Goal: Information Seeking & Learning: Learn about a topic

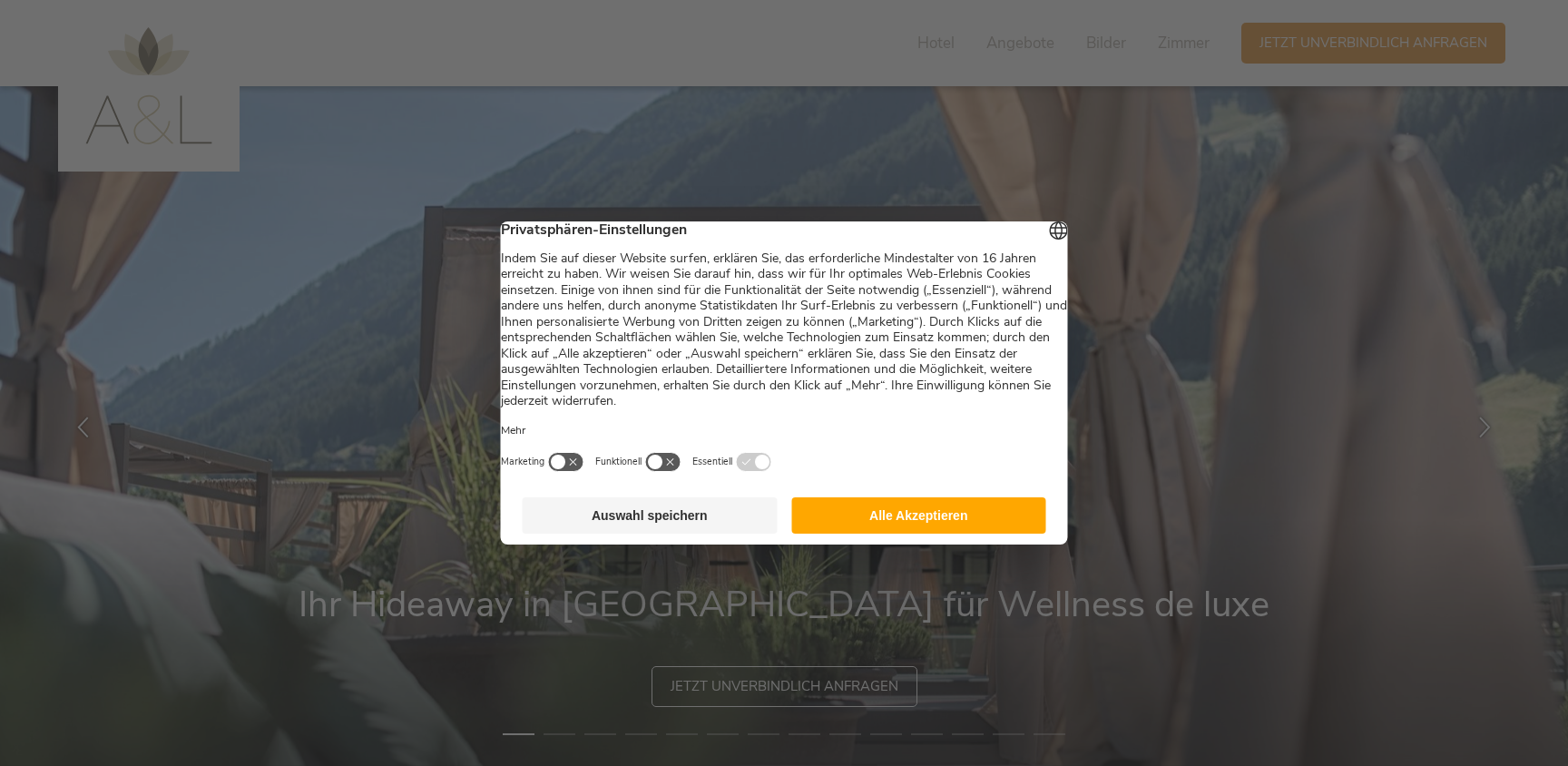
click at [704, 523] on button "Auswahl speichern" at bounding box center [650, 516] width 255 height 36
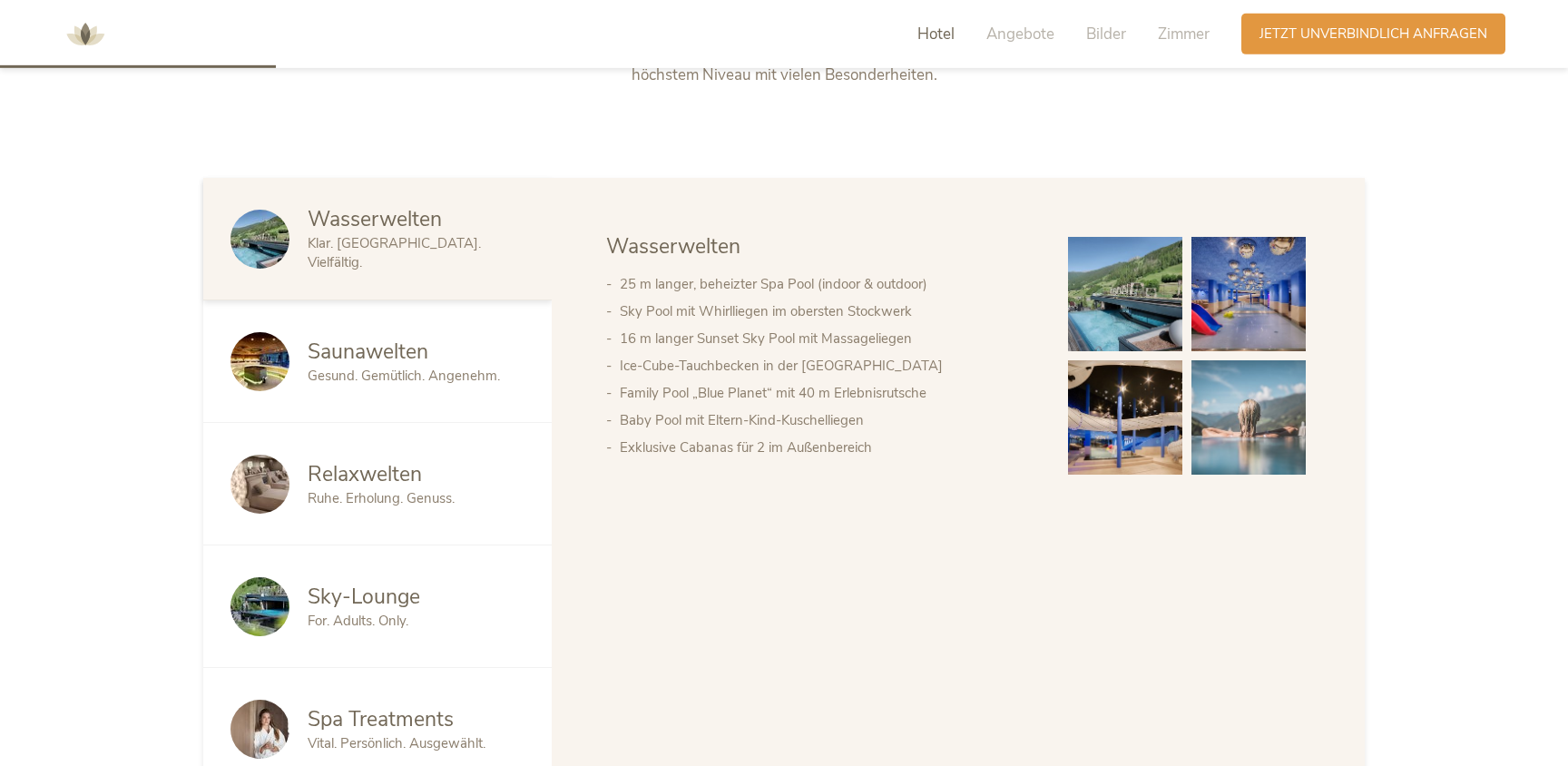
scroll to position [981, 0]
click at [343, 353] on span "Saunawelten" at bounding box center [368, 350] width 121 height 28
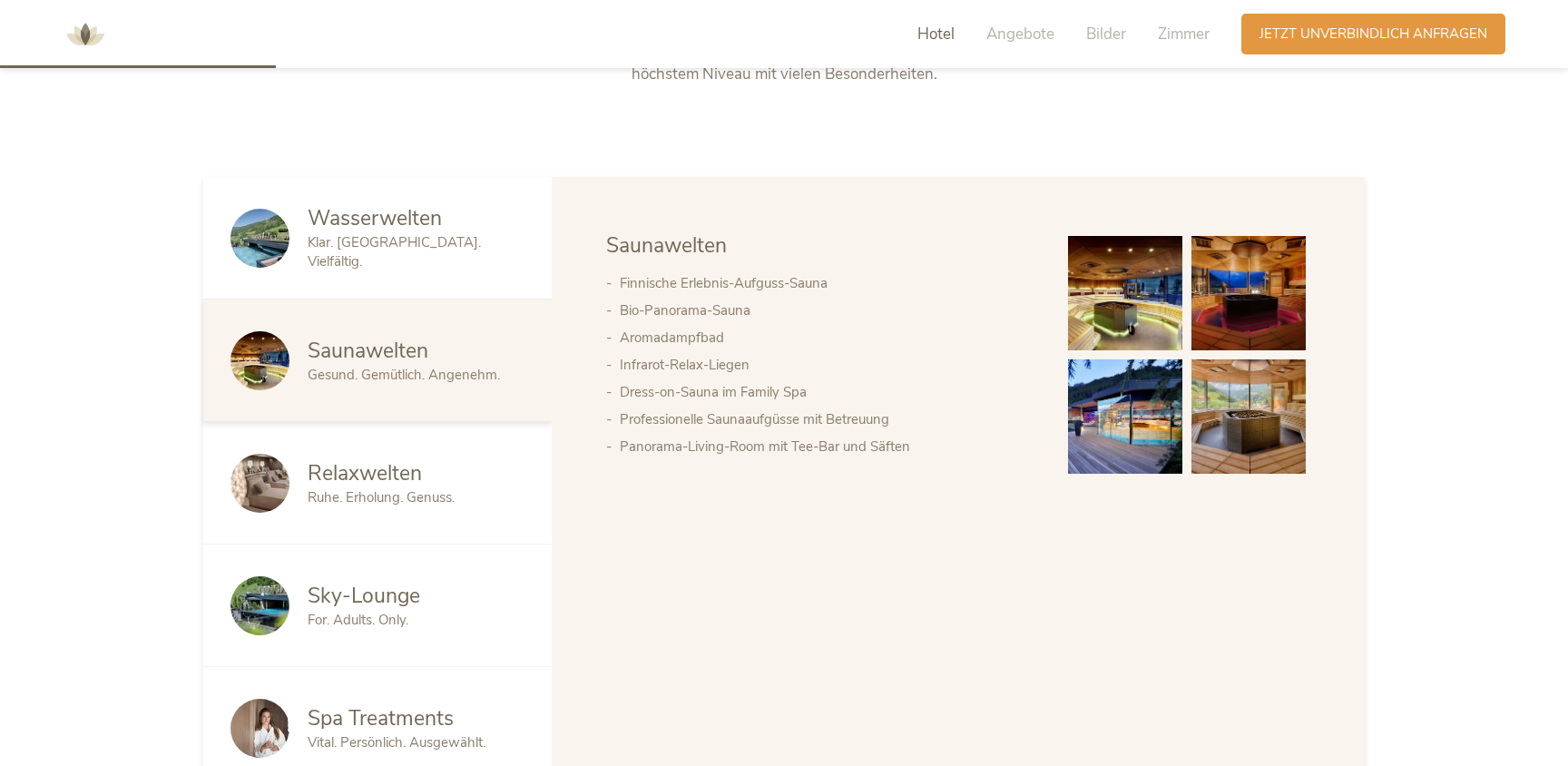
click at [1110, 292] on img at bounding box center [1124, 292] width 114 height 114
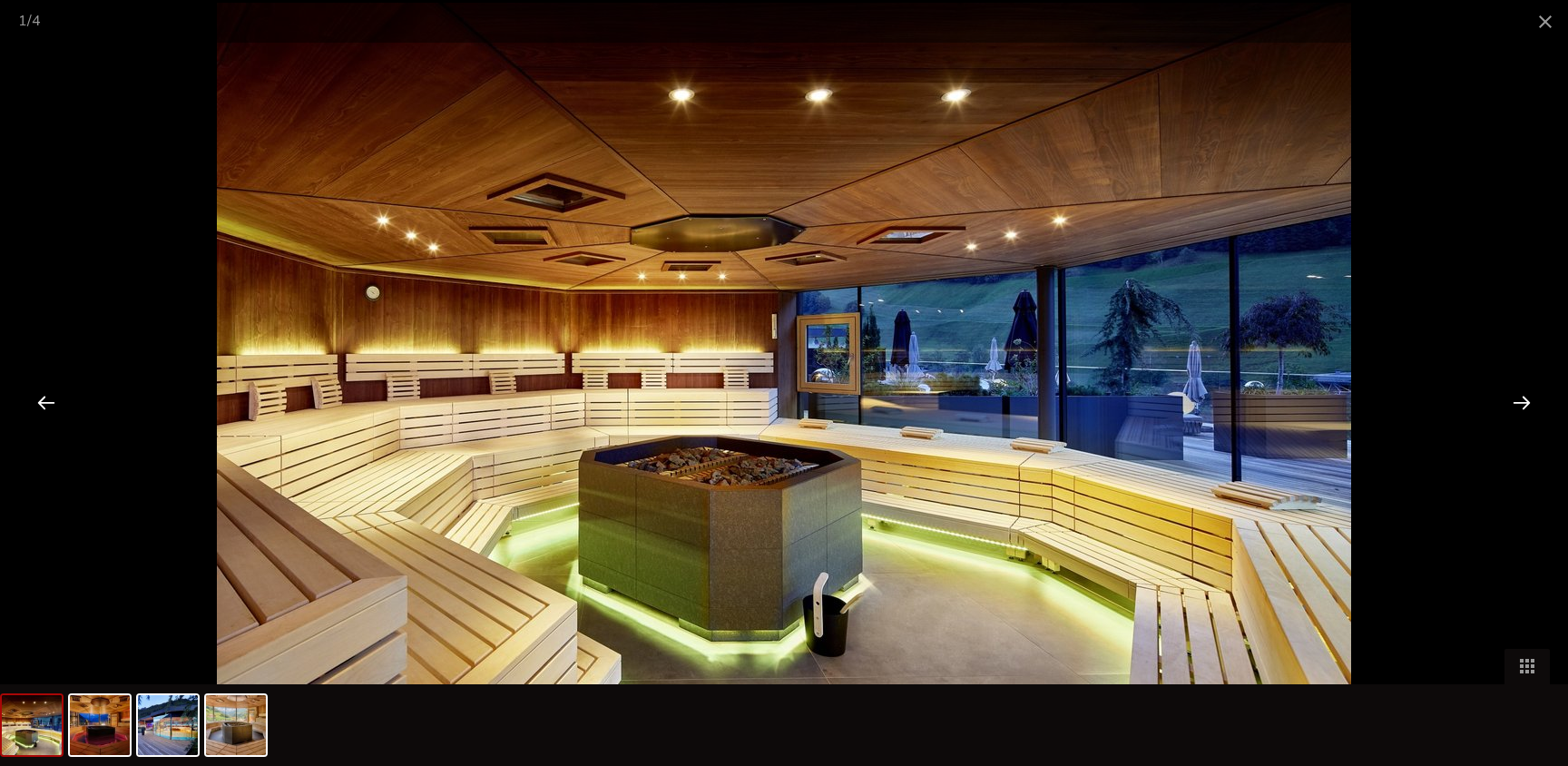
click at [1527, 399] on div at bounding box center [1521, 402] width 57 height 57
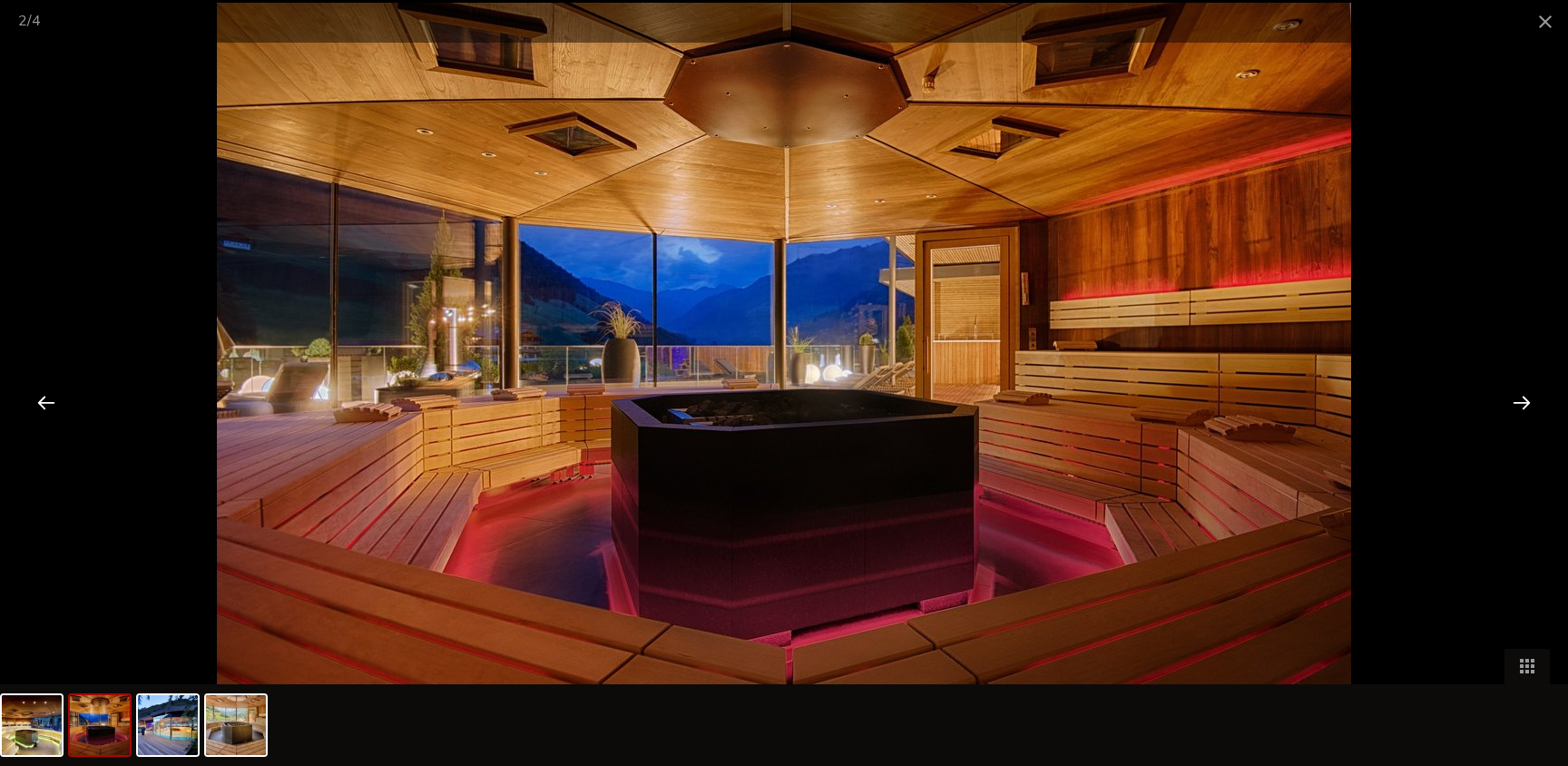
click at [1529, 399] on div at bounding box center [1521, 402] width 57 height 57
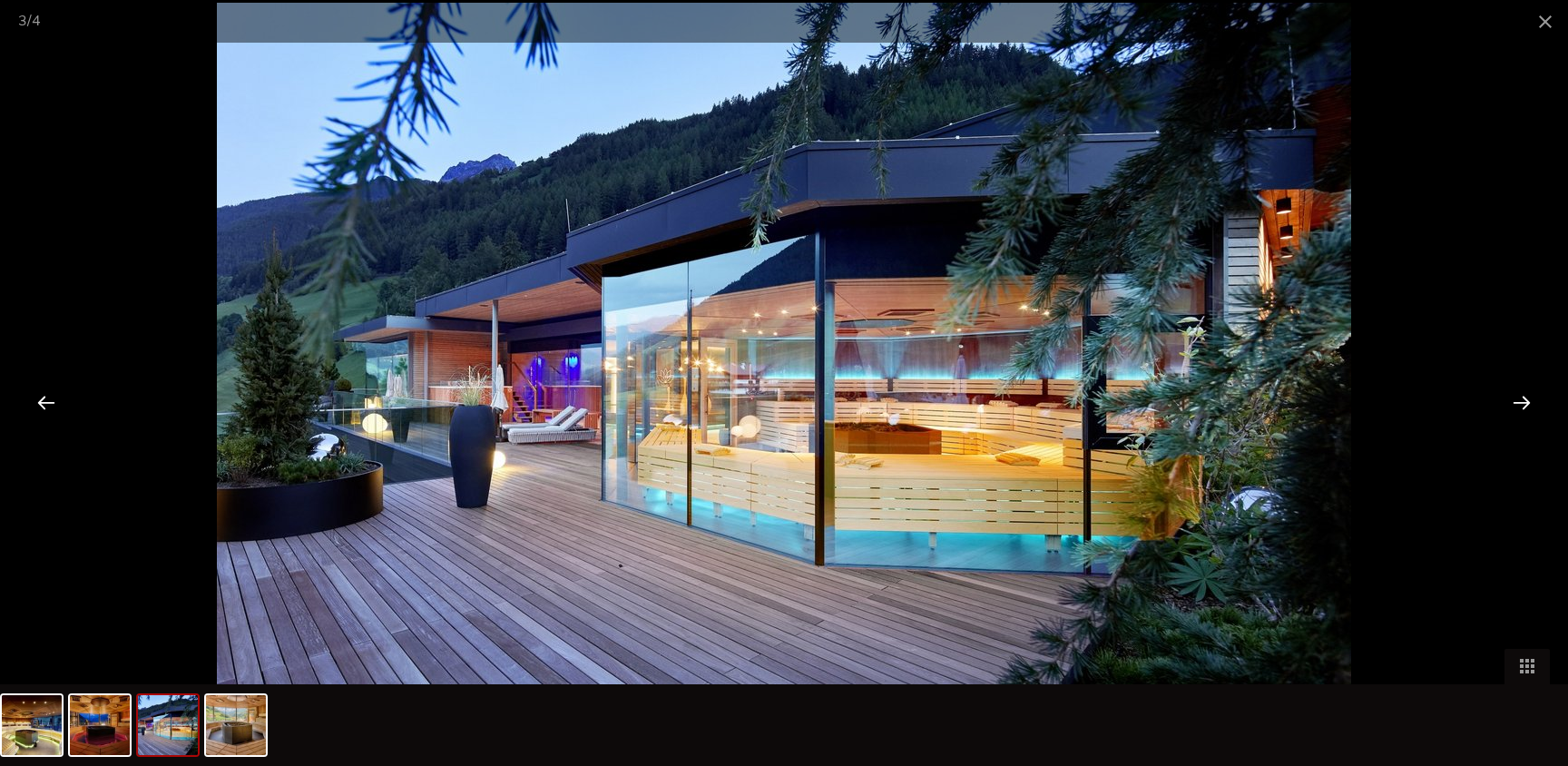
click at [1538, 397] on div at bounding box center [1521, 402] width 57 height 57
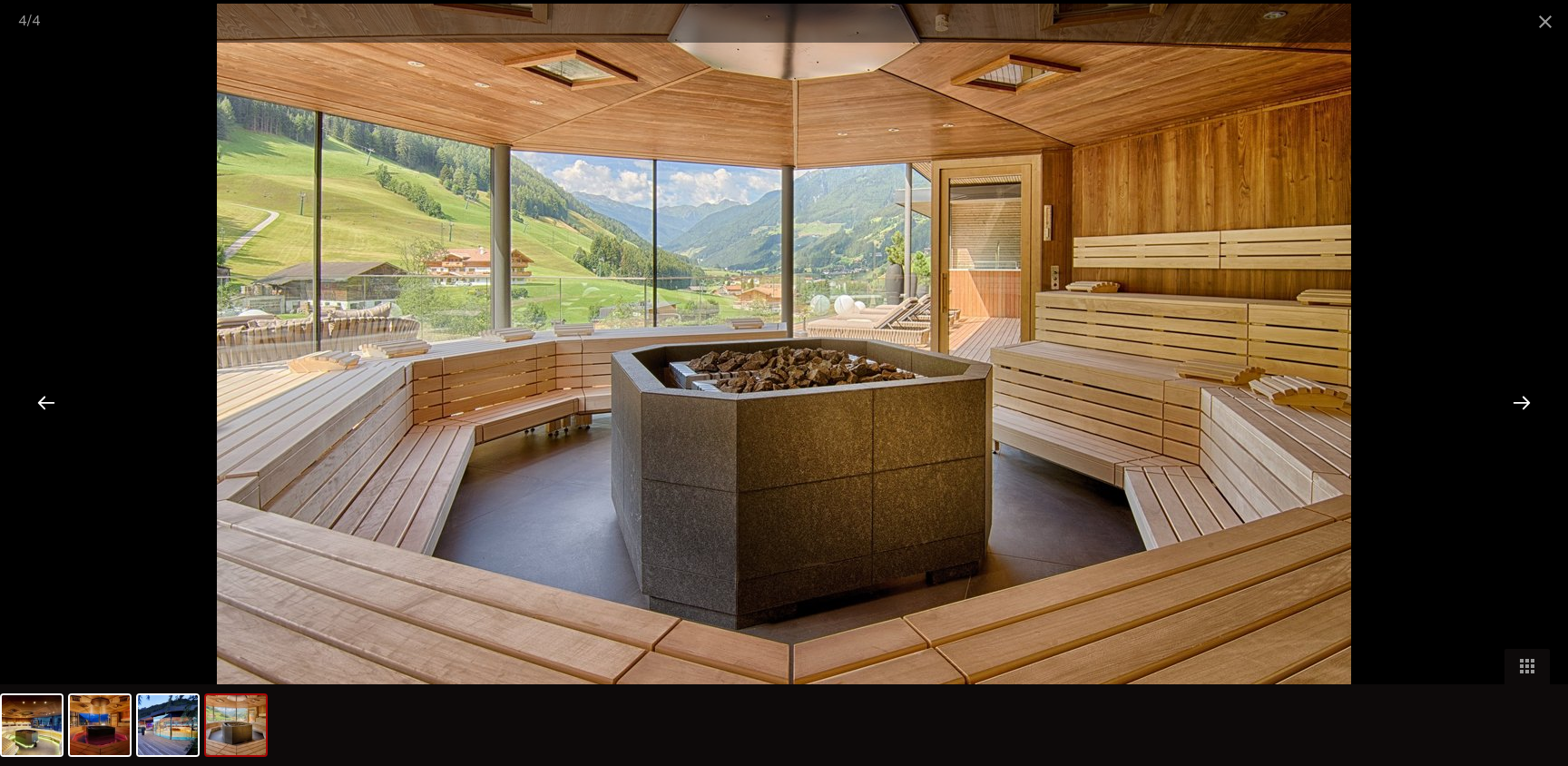
click at [1540, 394] on div at bounding box center [1521, 402] width 57 height 57
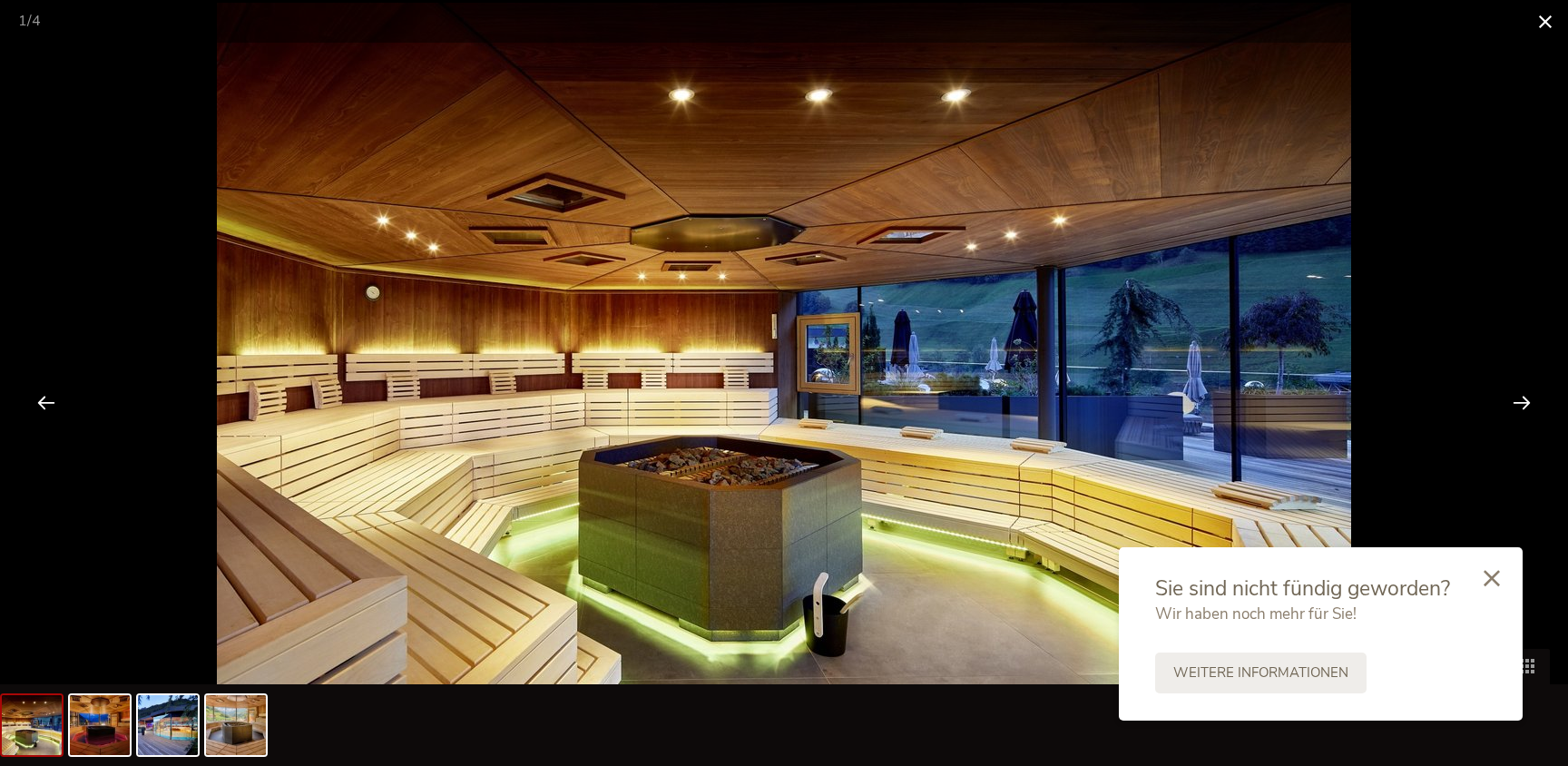
click at [1546, 16] on span at bounding box center [1545, 21] width 45 height 42
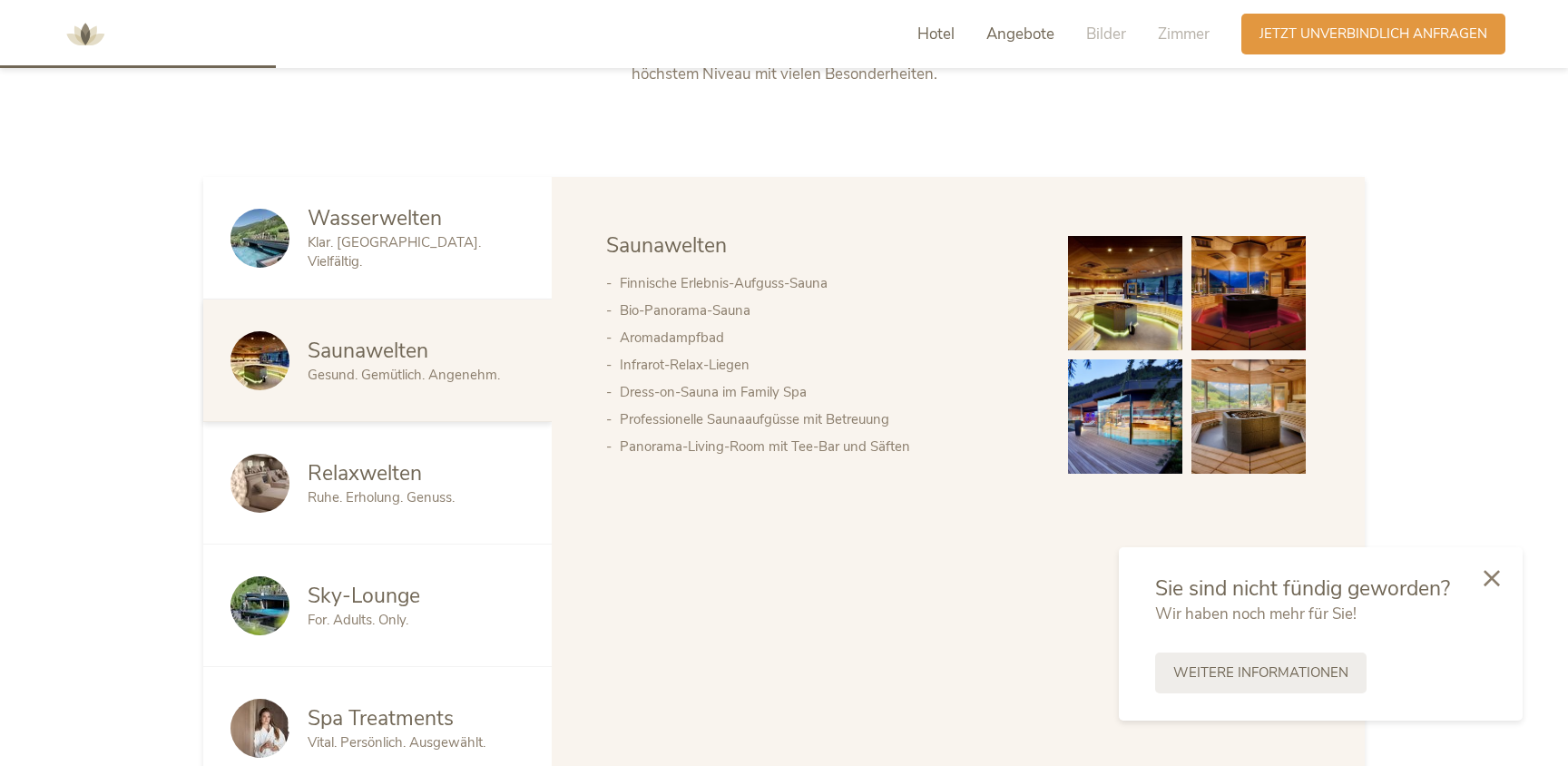
click at [1046, 34] on span "Angebote" at bounding box center [1020, 35] width 68 height 21
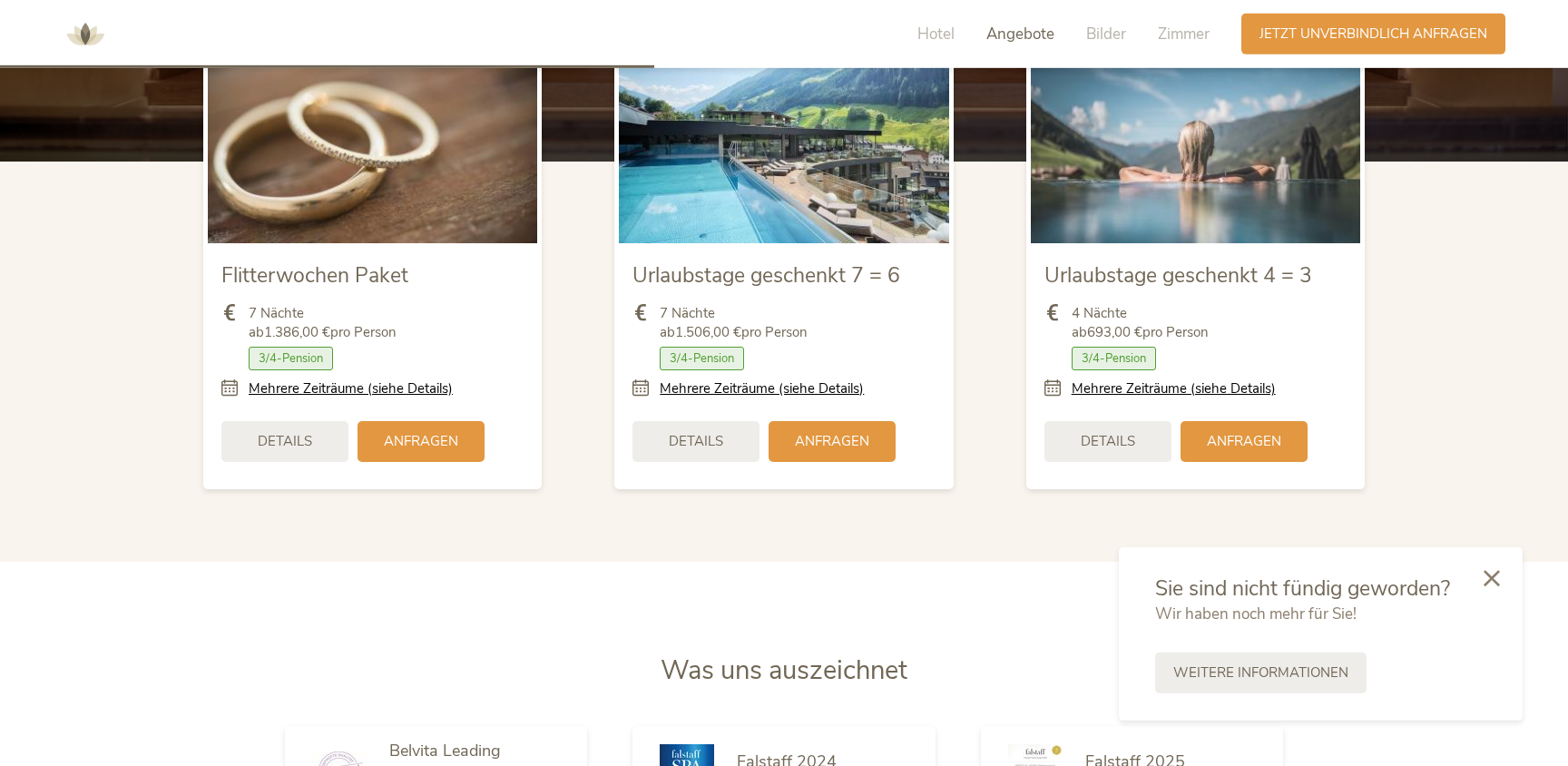
scroll to position [2324, 0]
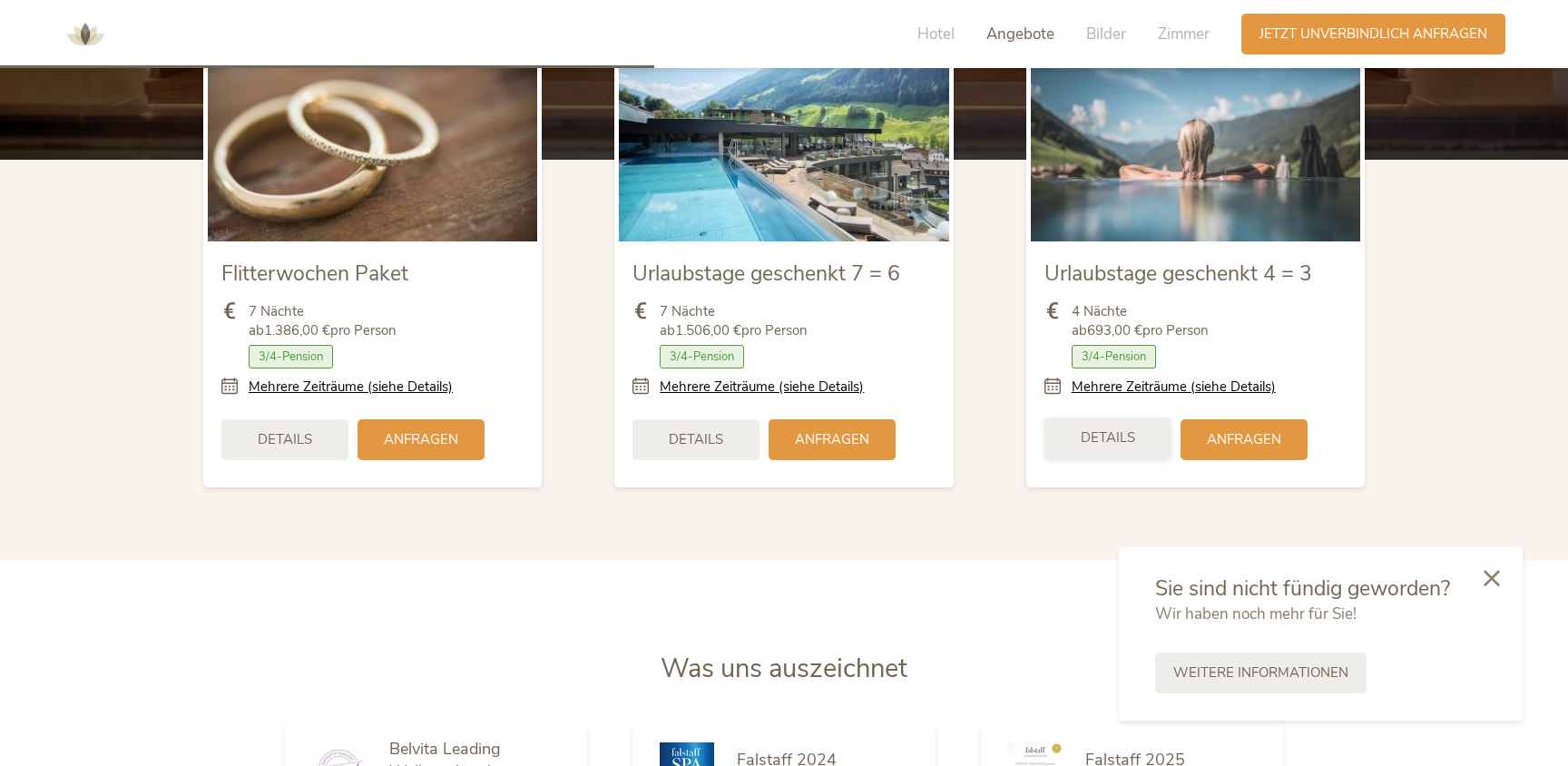
click at [1120, 439] on span "Details" at bounding box center [1108, 438] width 55 height 19
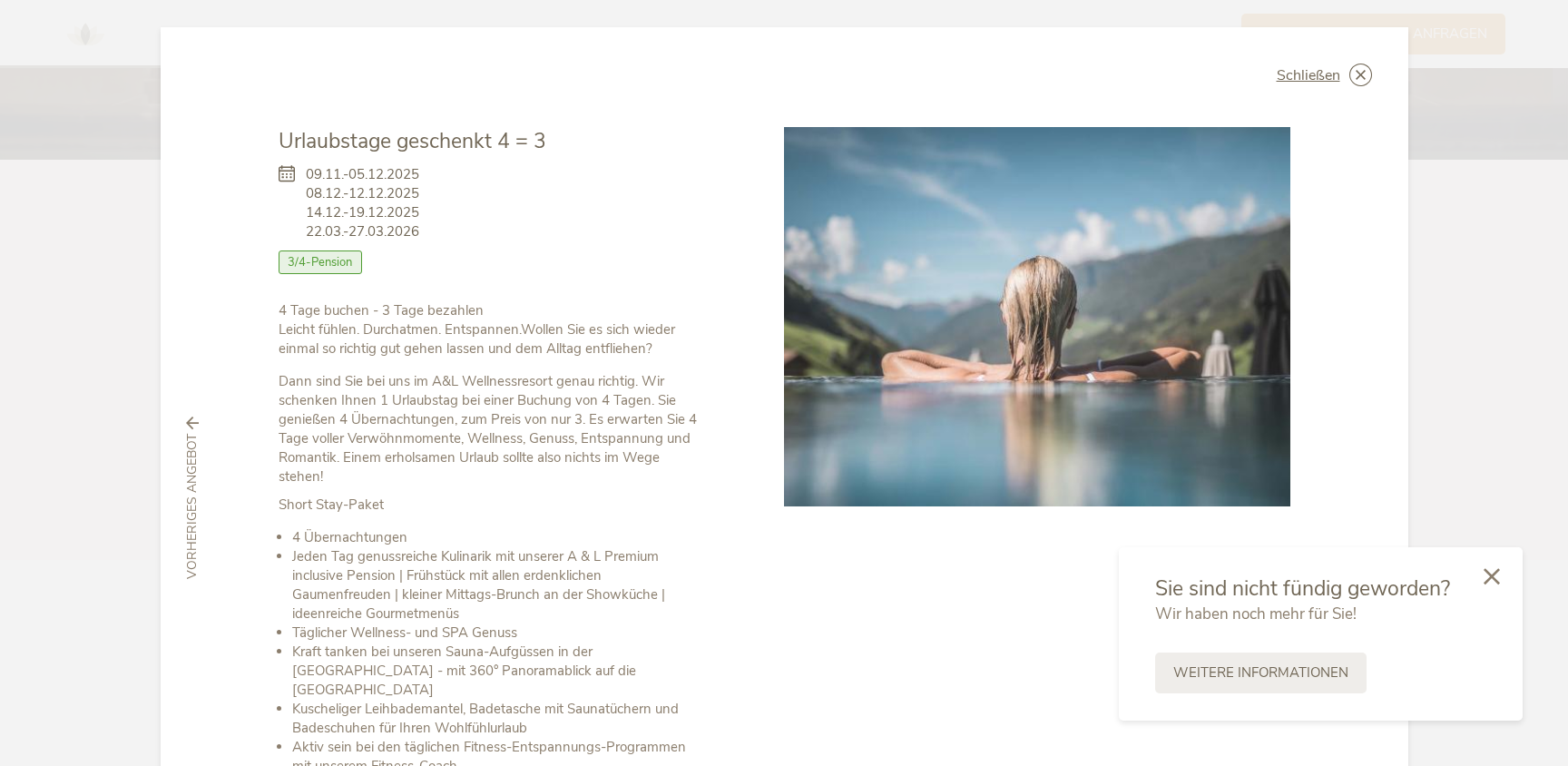
click at [1486, 580] on icon at bounding box center [1491, 576] width 16 height 16
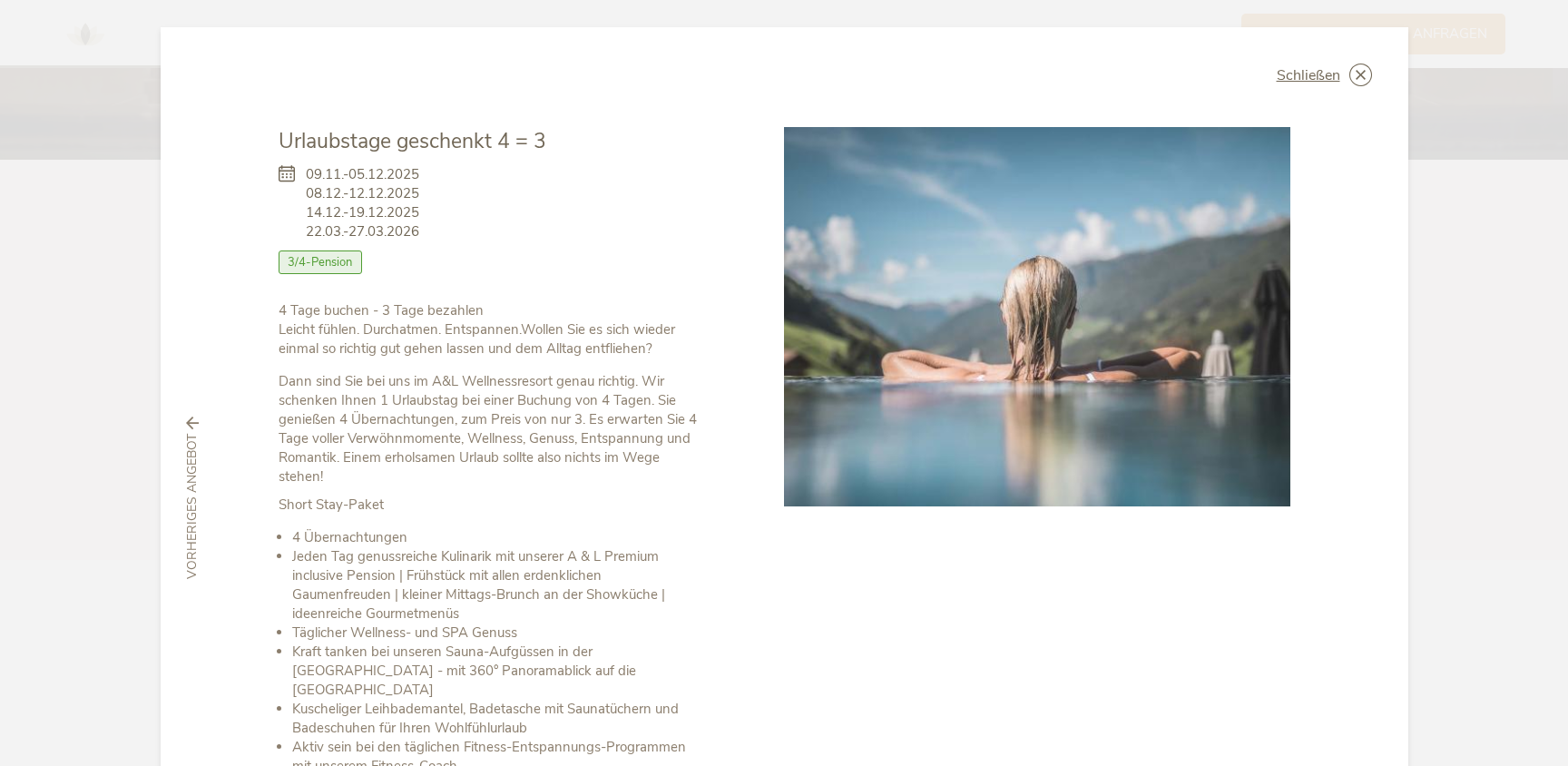
click at [1489, 578] on div "Schließen Flitterwochen Paket 24.08.-04.12.2025 Halbpension Als" at bounding box center [784, 383] width 1568 height 766
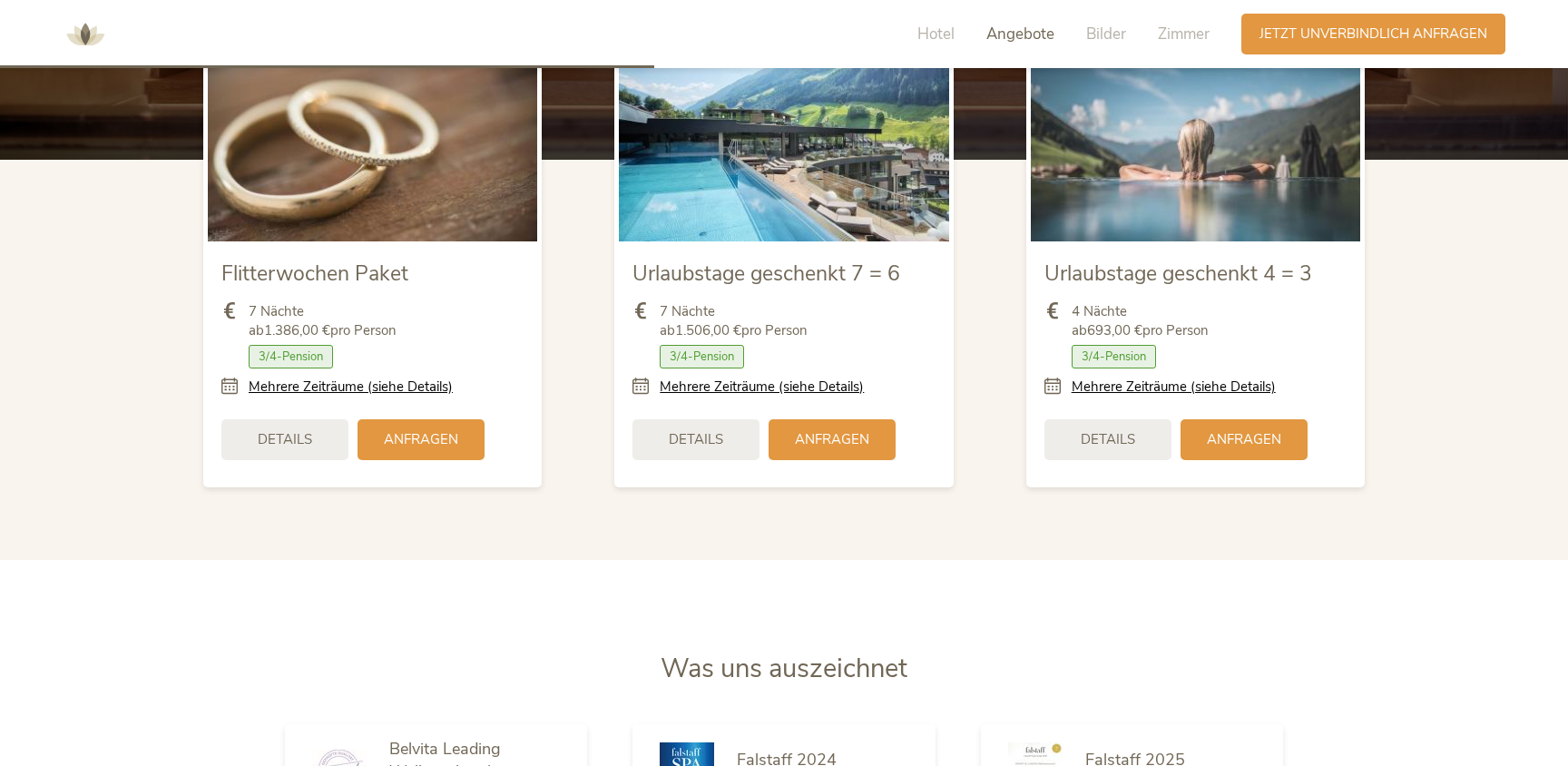
click at [651, 434] on div "Details" at bounding box center [696, 439] width 127 height 41
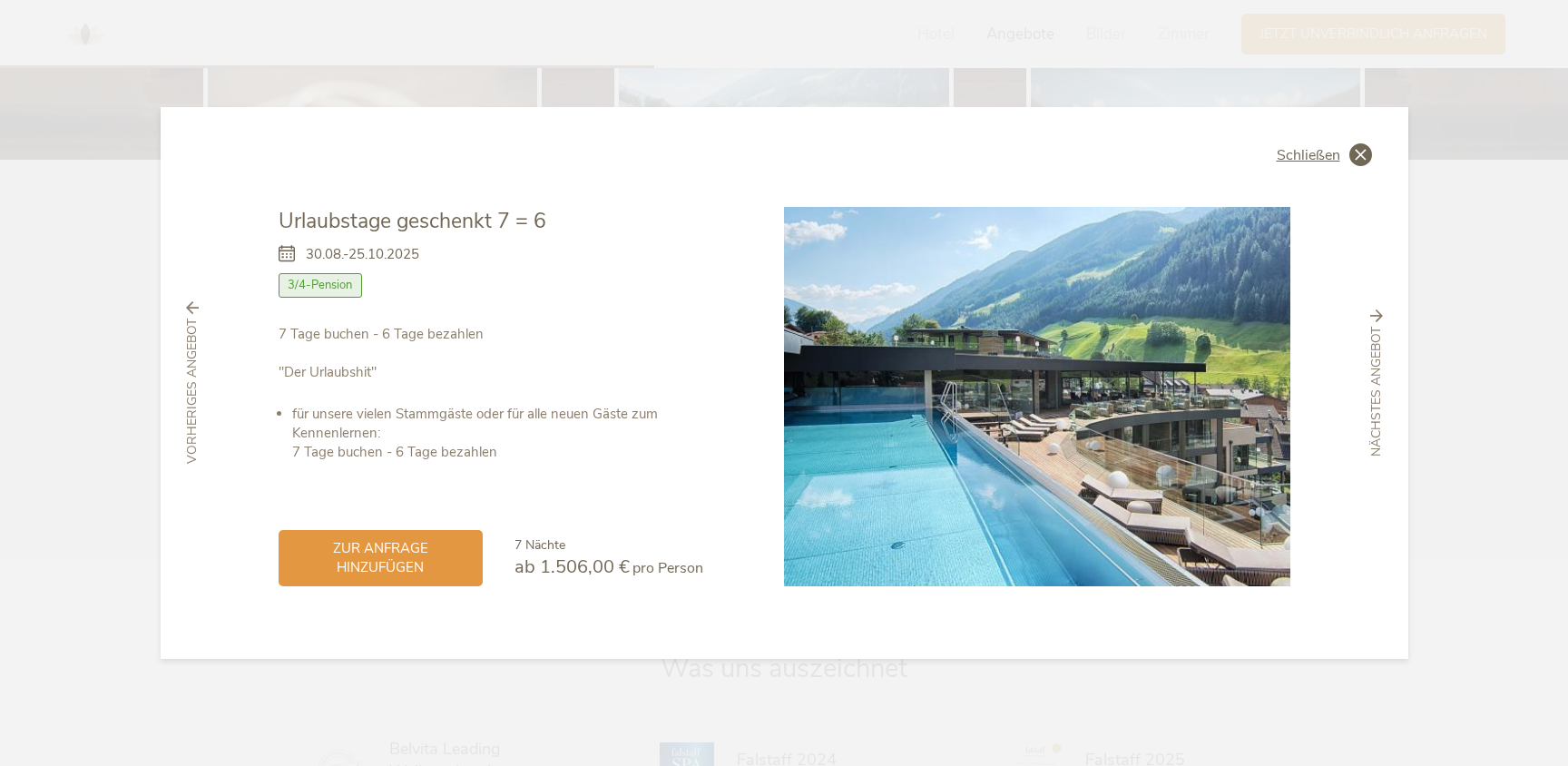
click at [1365, 151] on icon at bounding box center [1361, 155] width 23 height 23
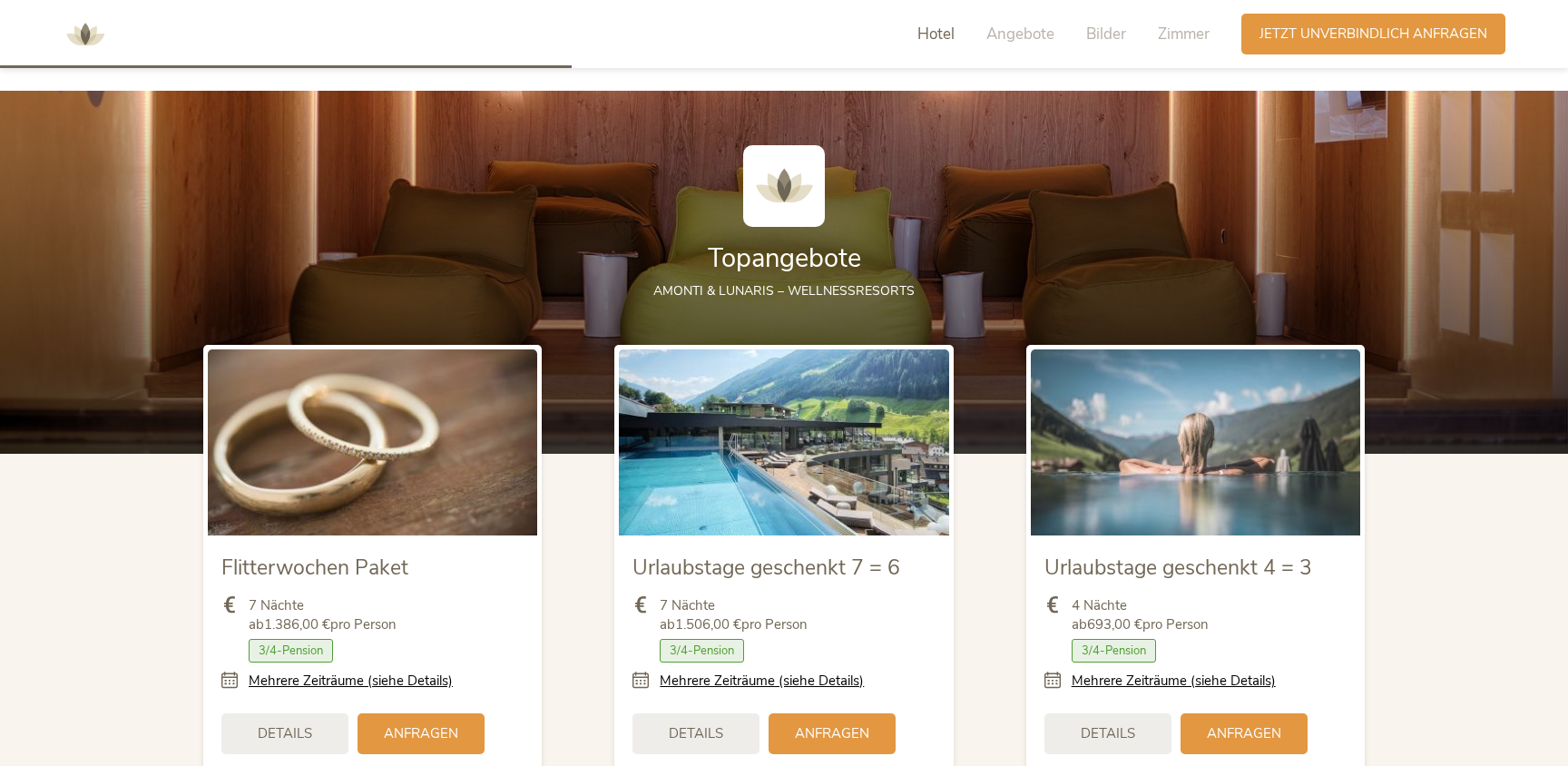
scroll to position [1735, 0]
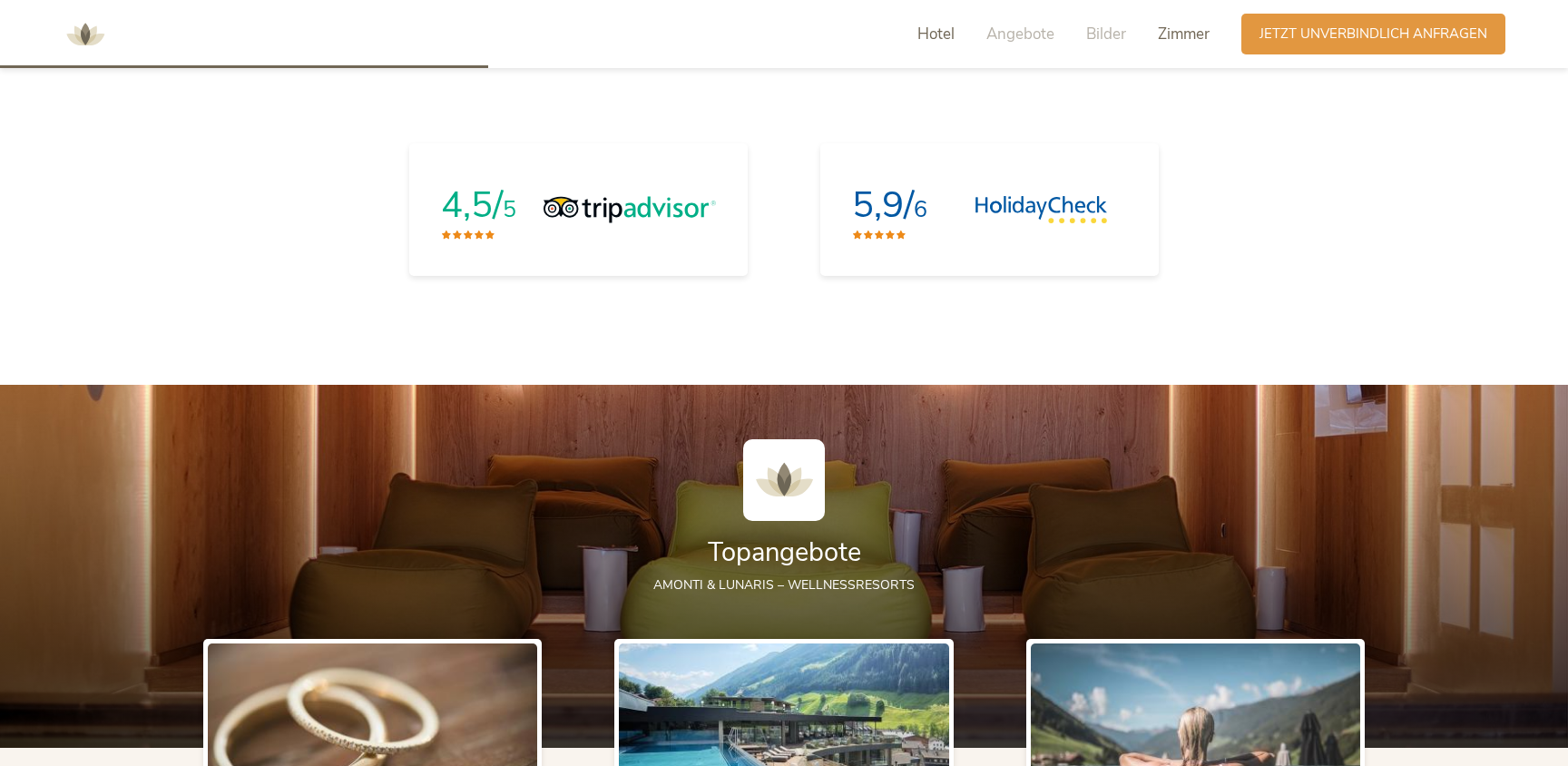
click at [1192, 35] on span "Zimmer" at bounding box center [1184, 35] width 52 height 21
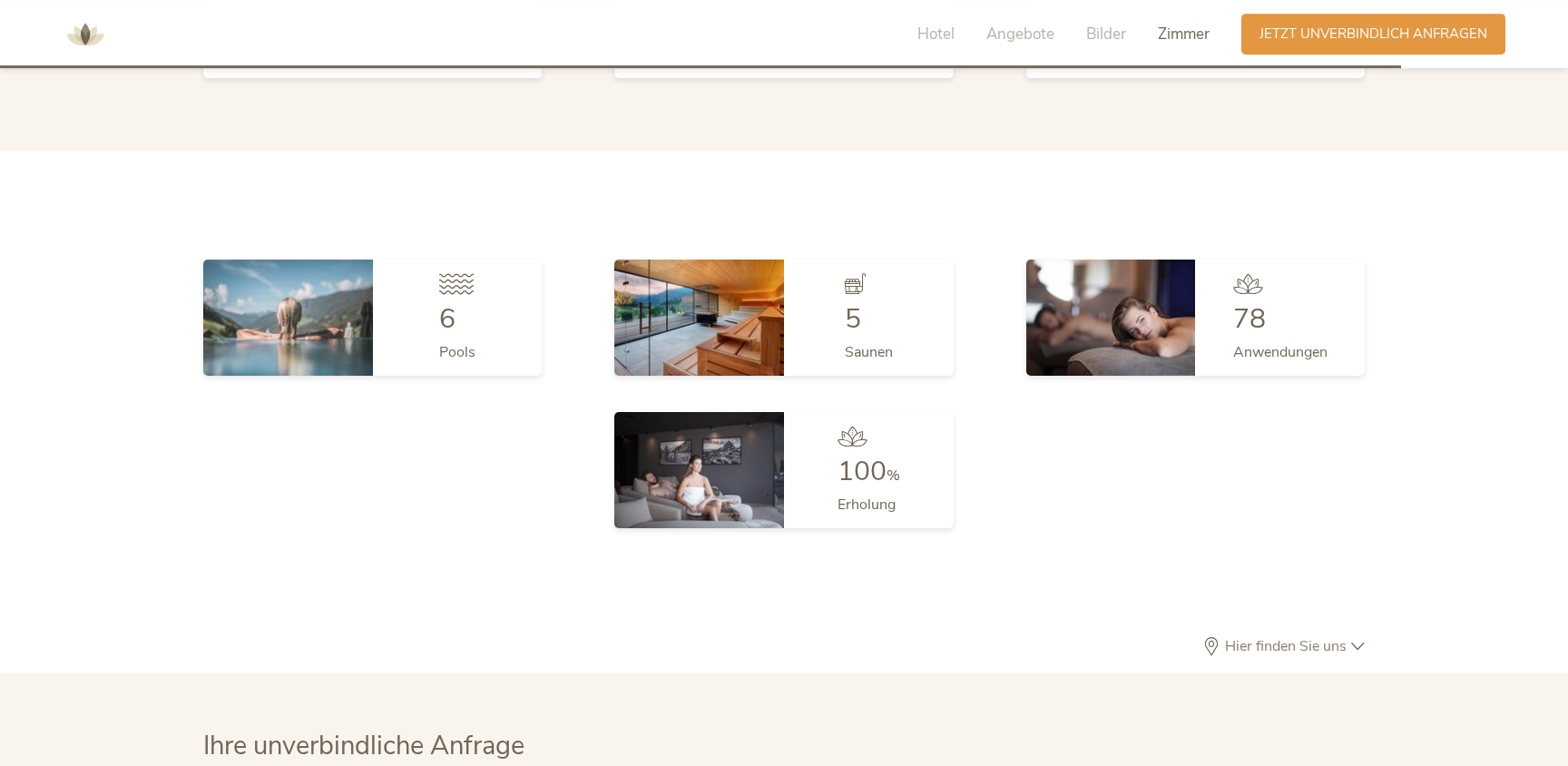
scroll to position [4980, 0]
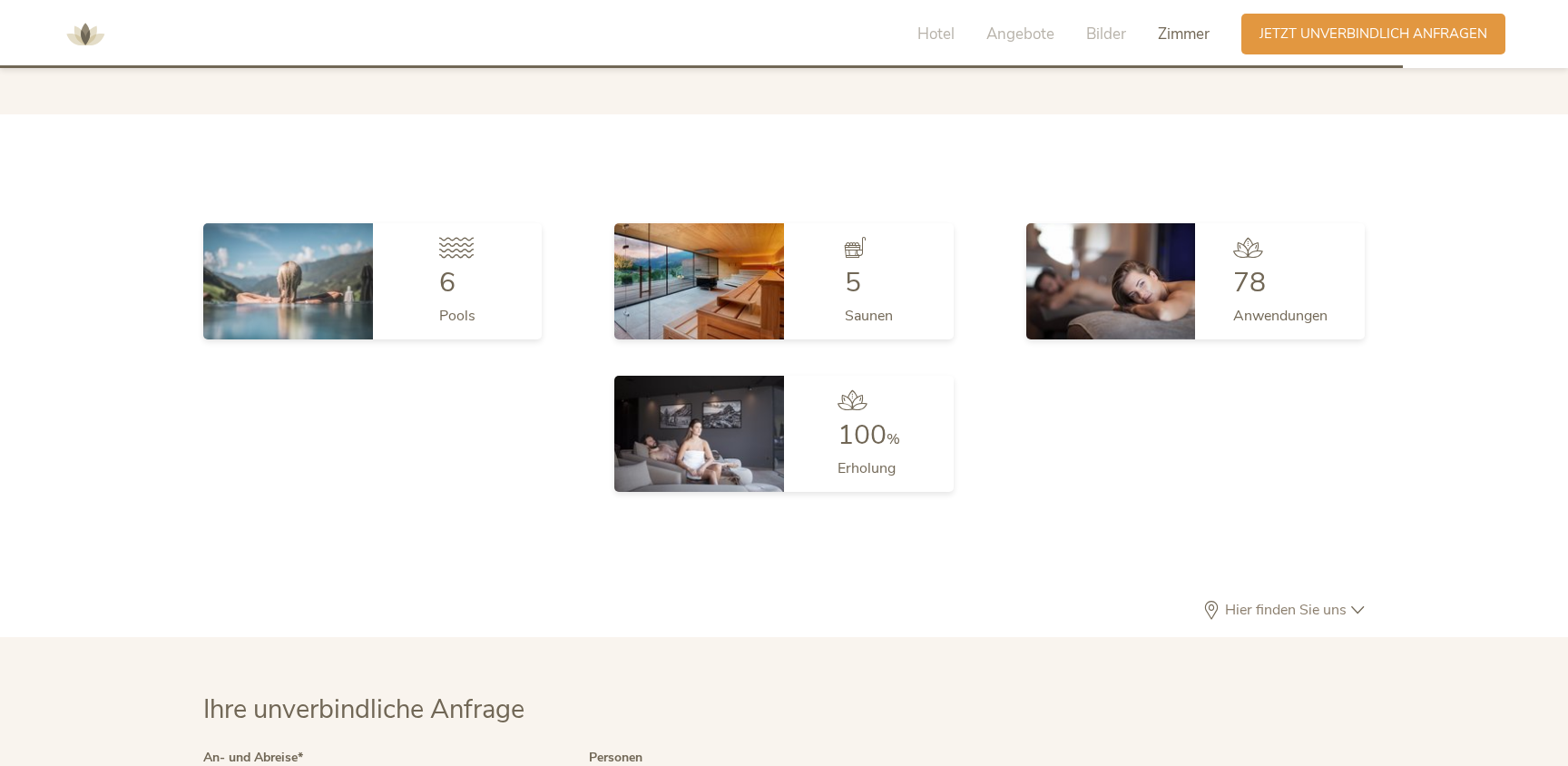
click at [1356, 605] on icon at bounding box center [1358, 611] width 13 height 13
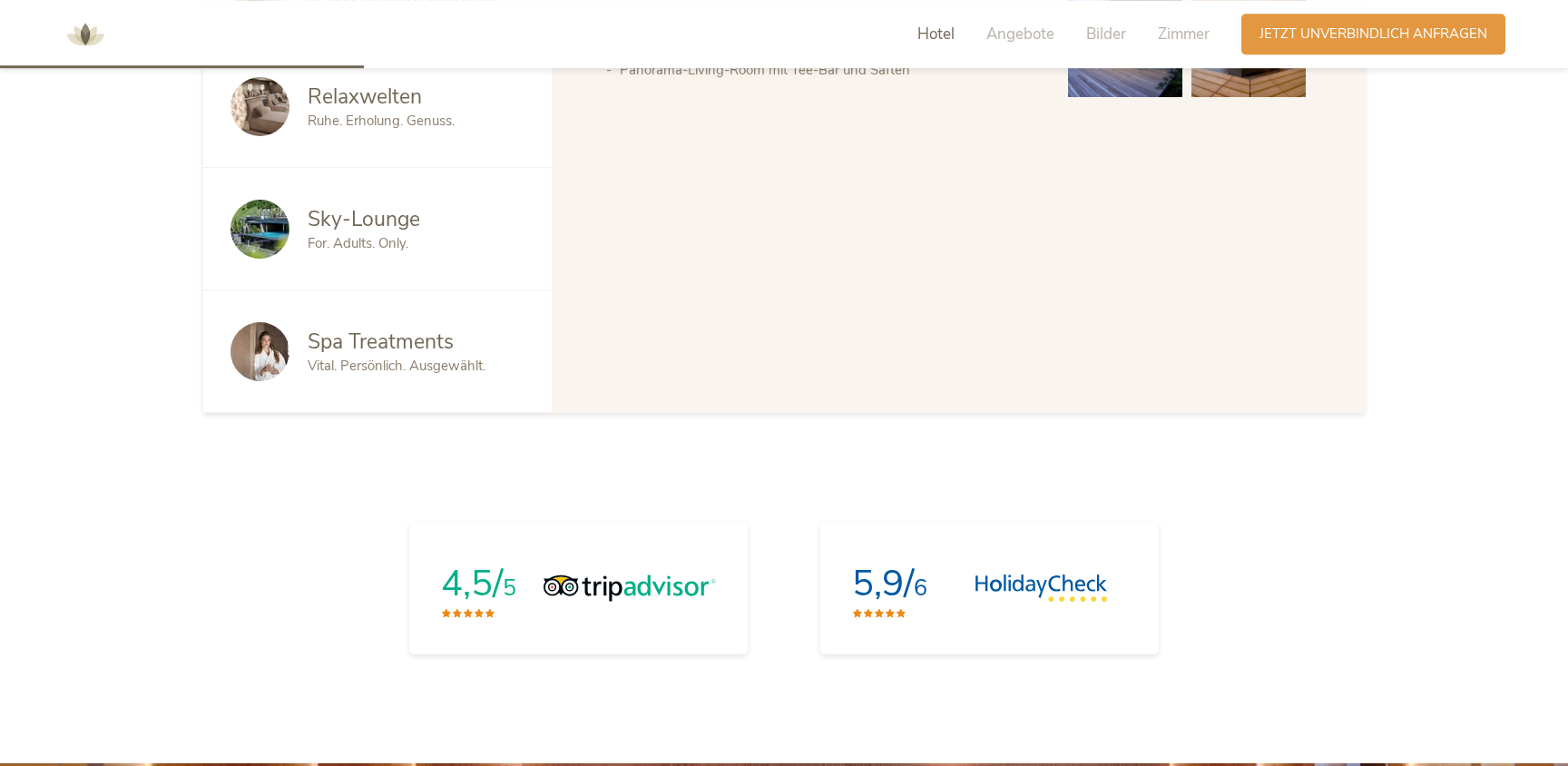
scroll to position [1354, 0]
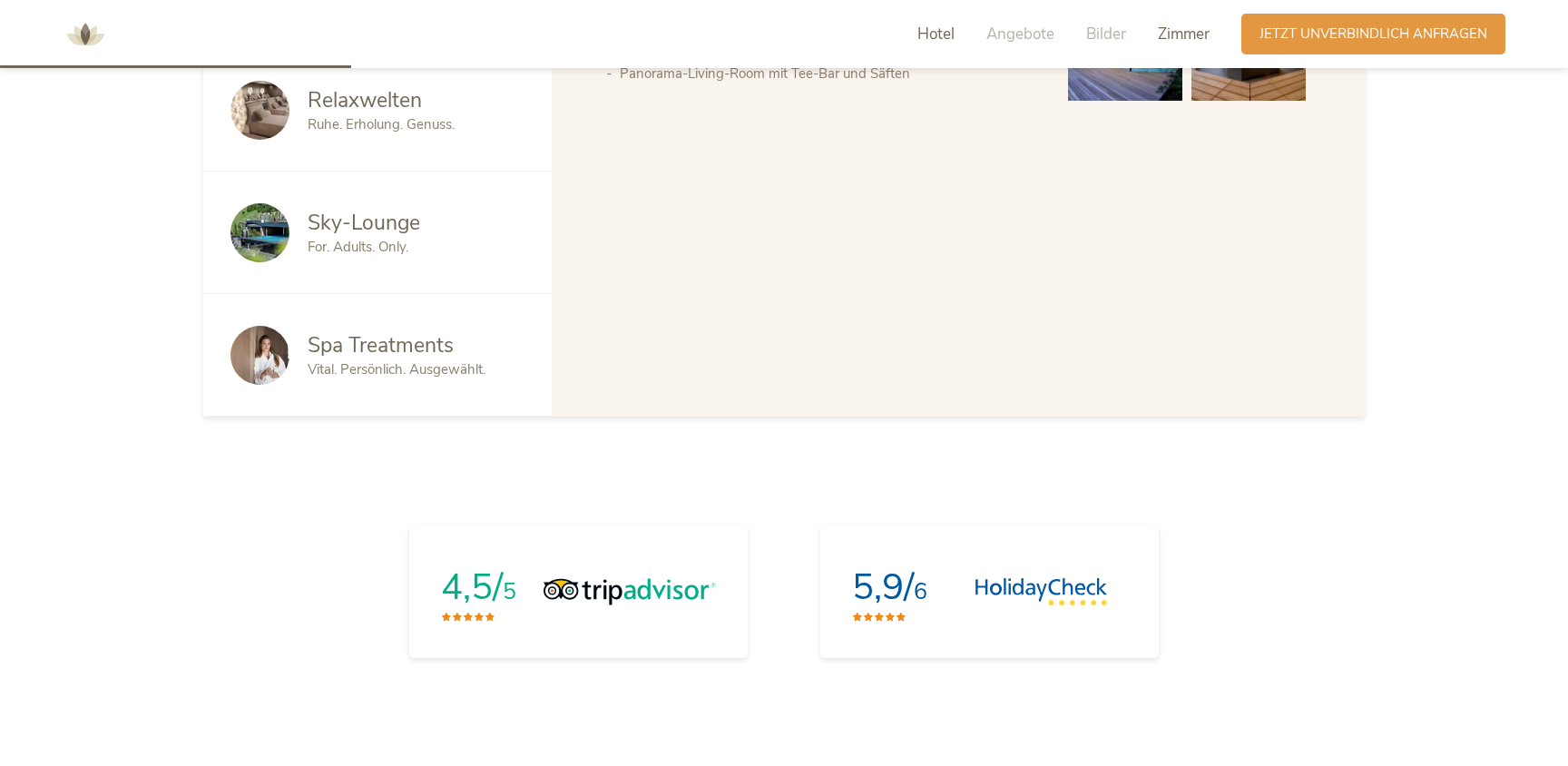
click at [1167, 30] on span "Zimmer" at bounding box center [1184, 35] width 52 height 21
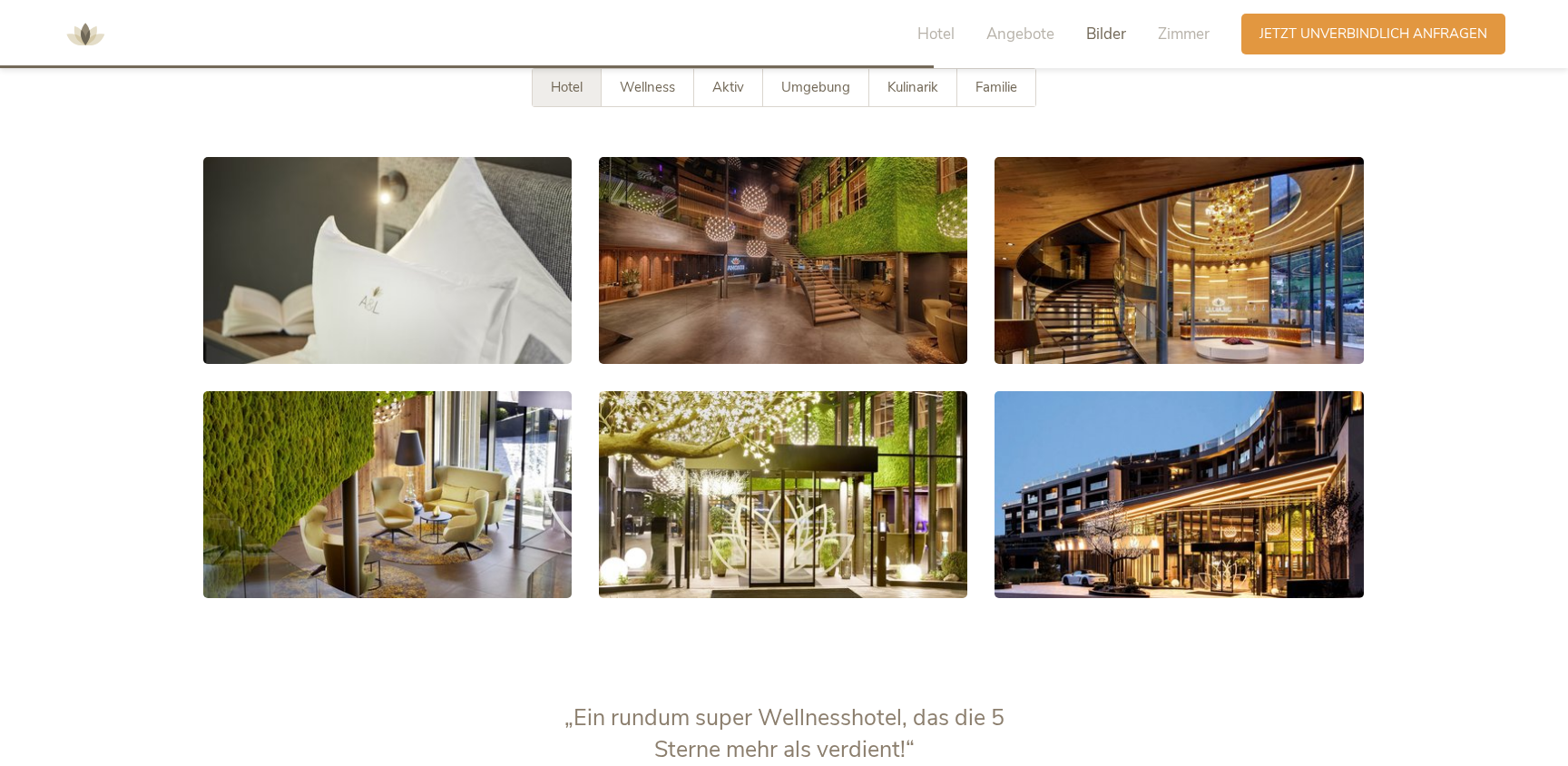
scroll to position [3373, 0]
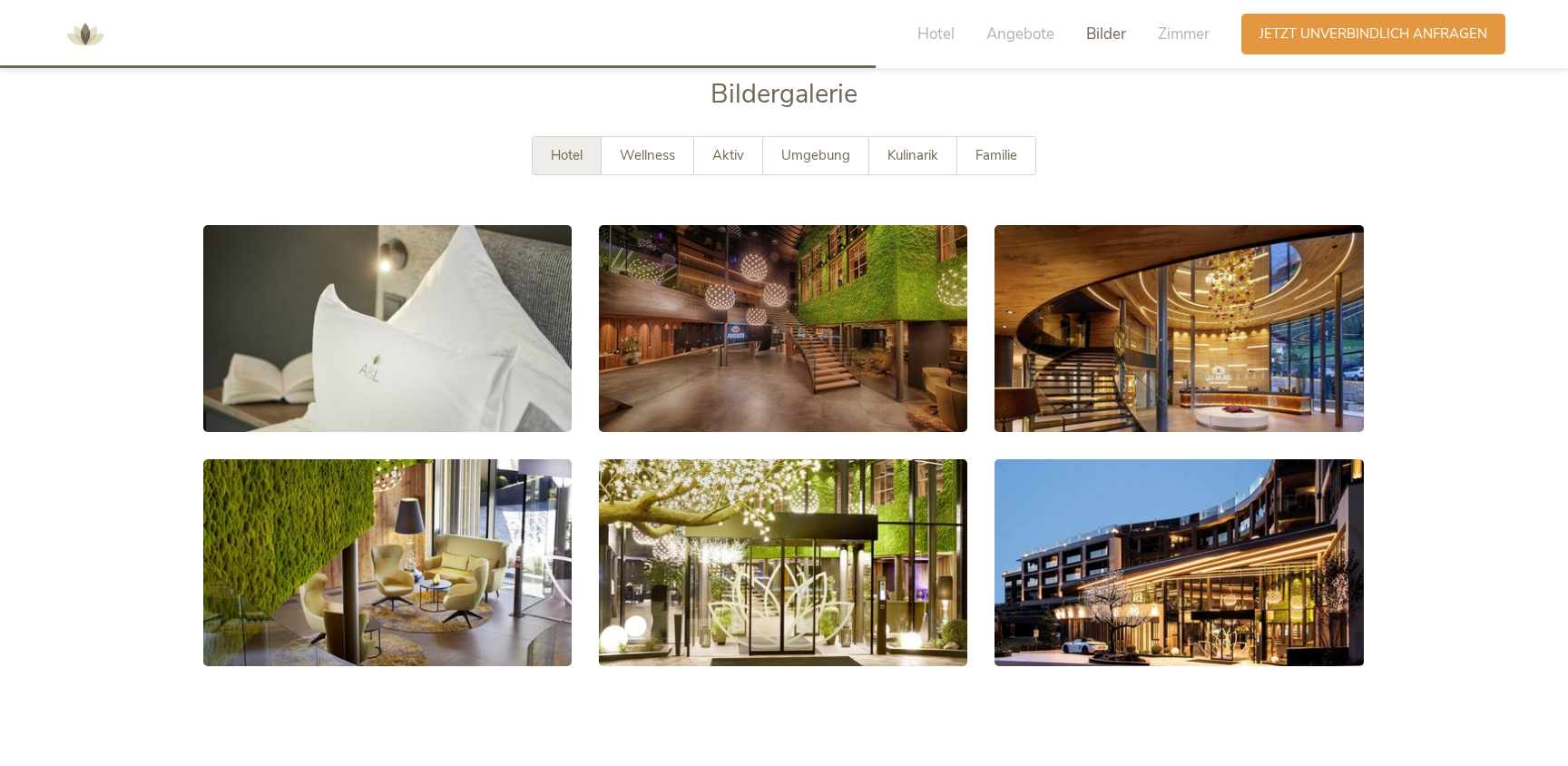
click at [86, 32] on img at bounding box center [85, 35] width 55 height 55
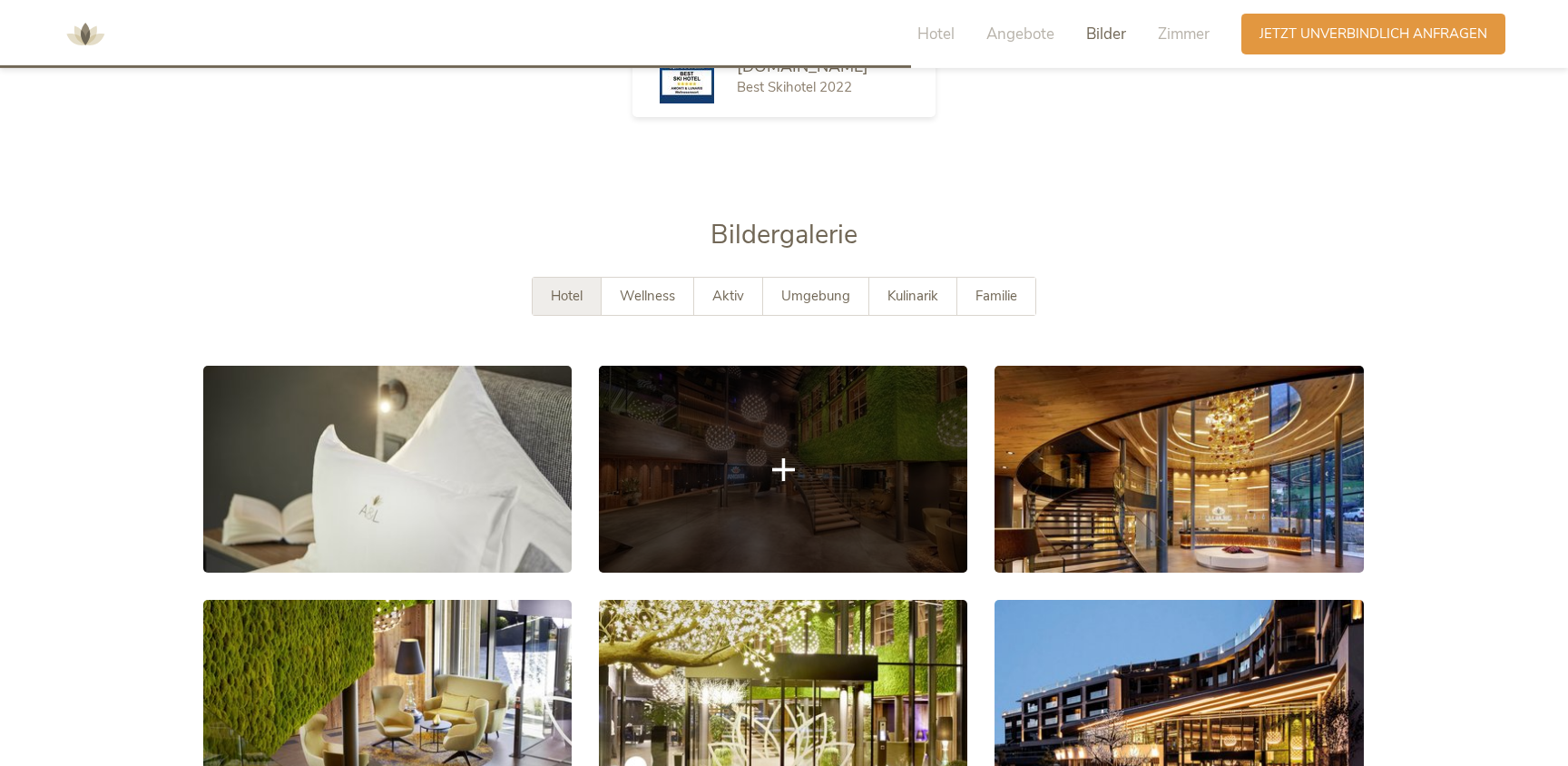
scroll to position [3235, 0]
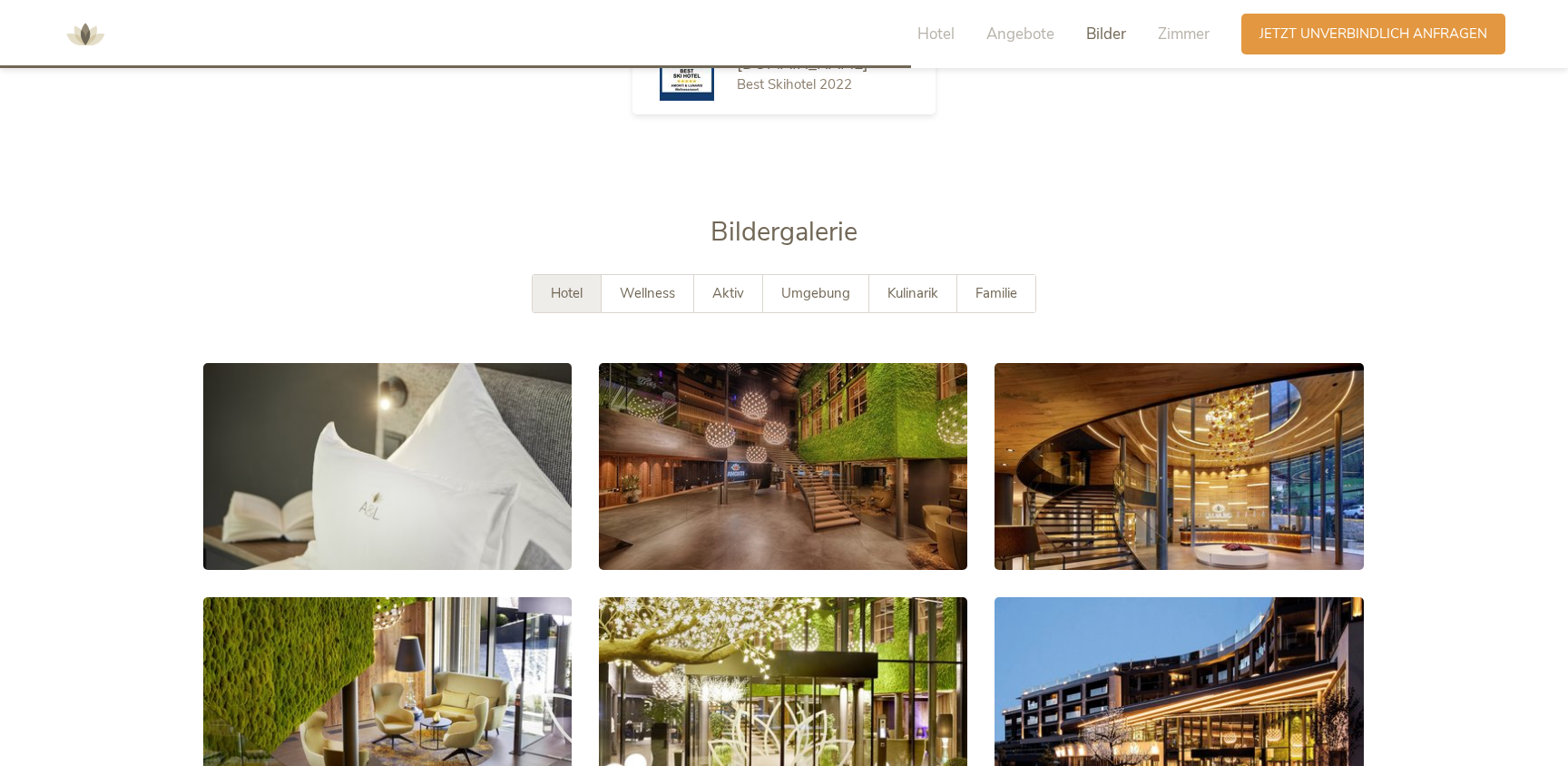
click at [567, 294] on span "Hotel" at bounding box center [566, 292] width 32 height 18
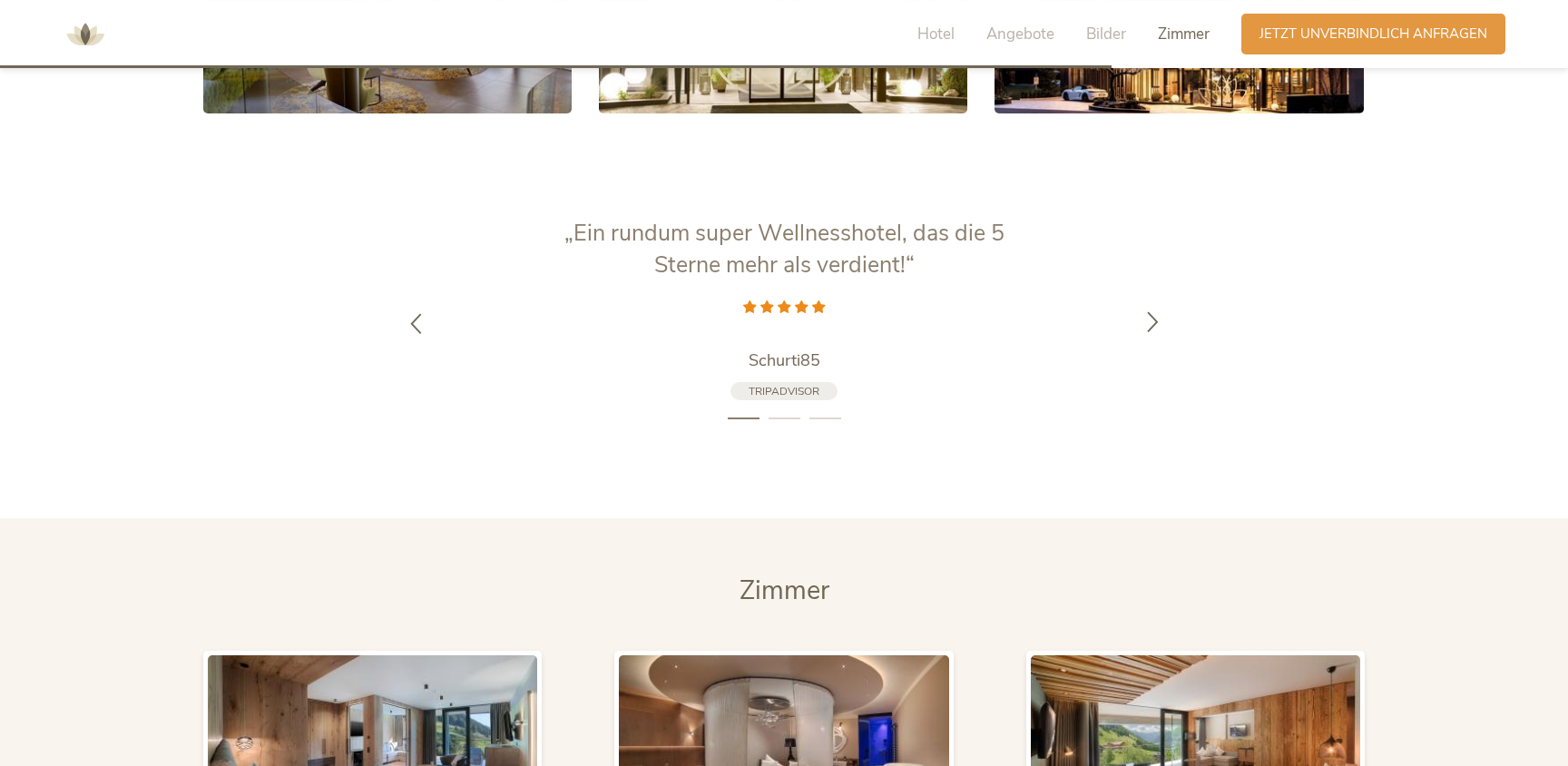
scroll to position [3921, 0]
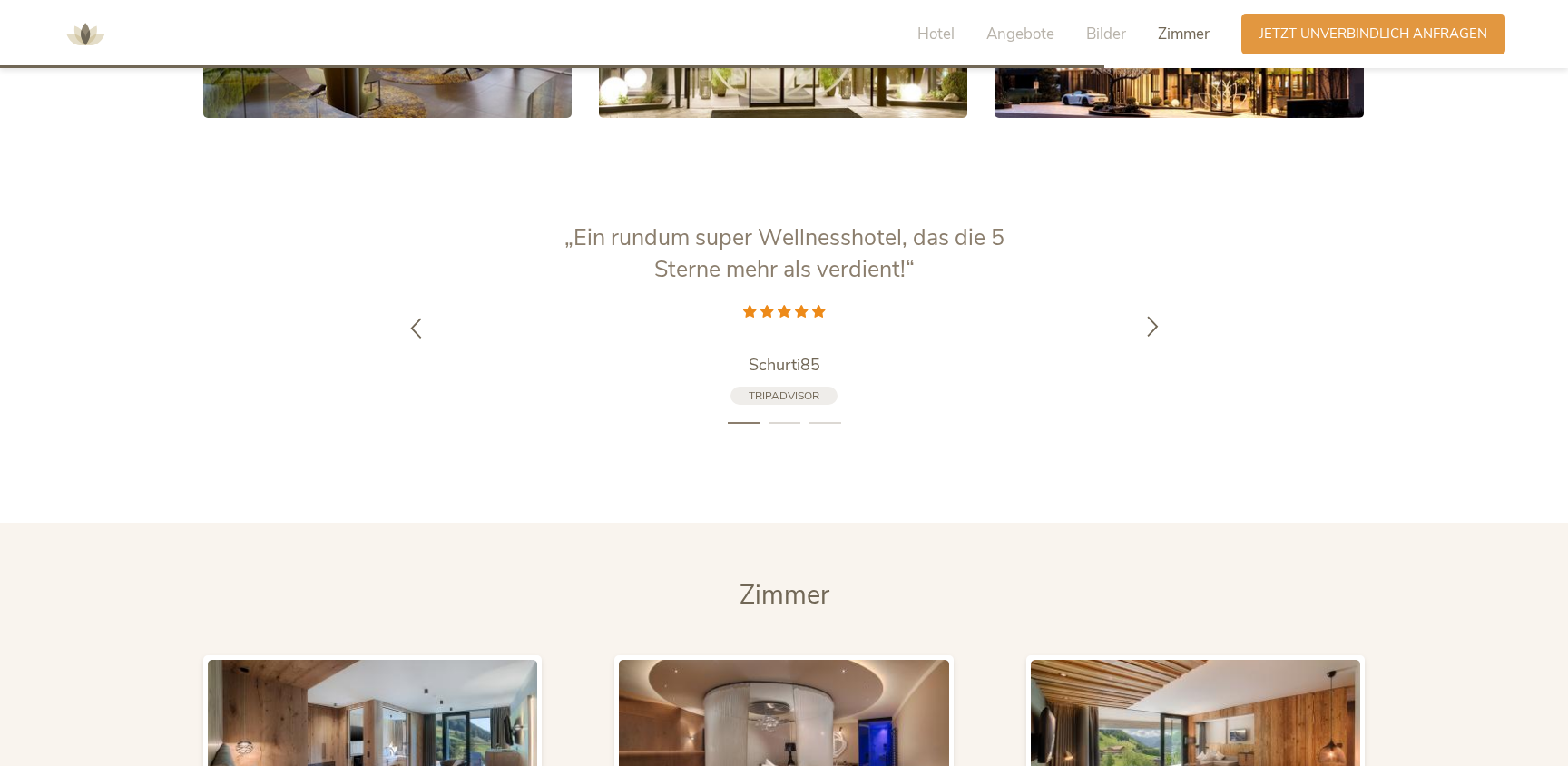
click at [1160, 323] on icon at bounding box center [1153, 326] width 21 height 21
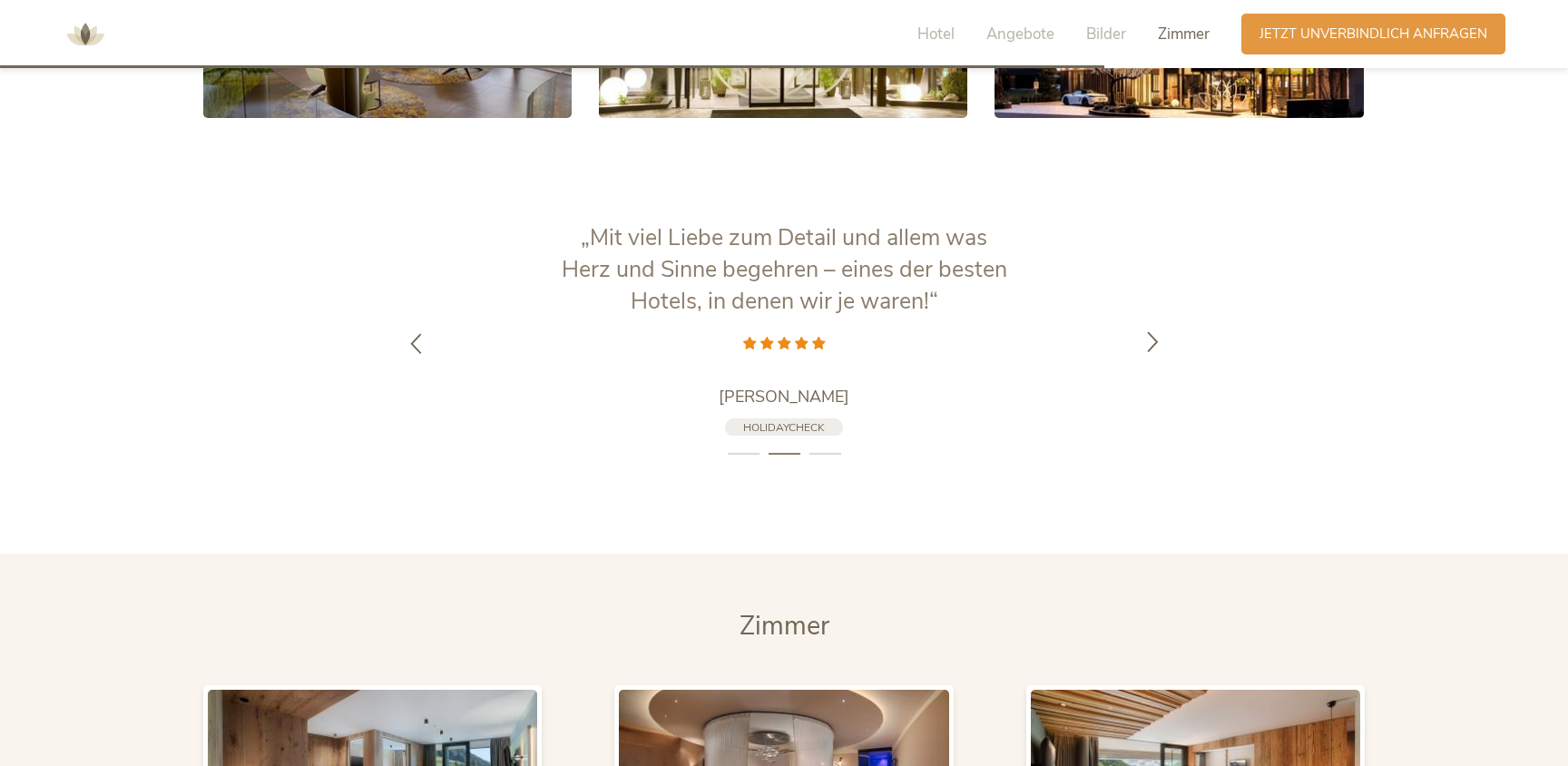
click at [1160, 323] on div at bounding box center [1153, 343] width 58 height 58
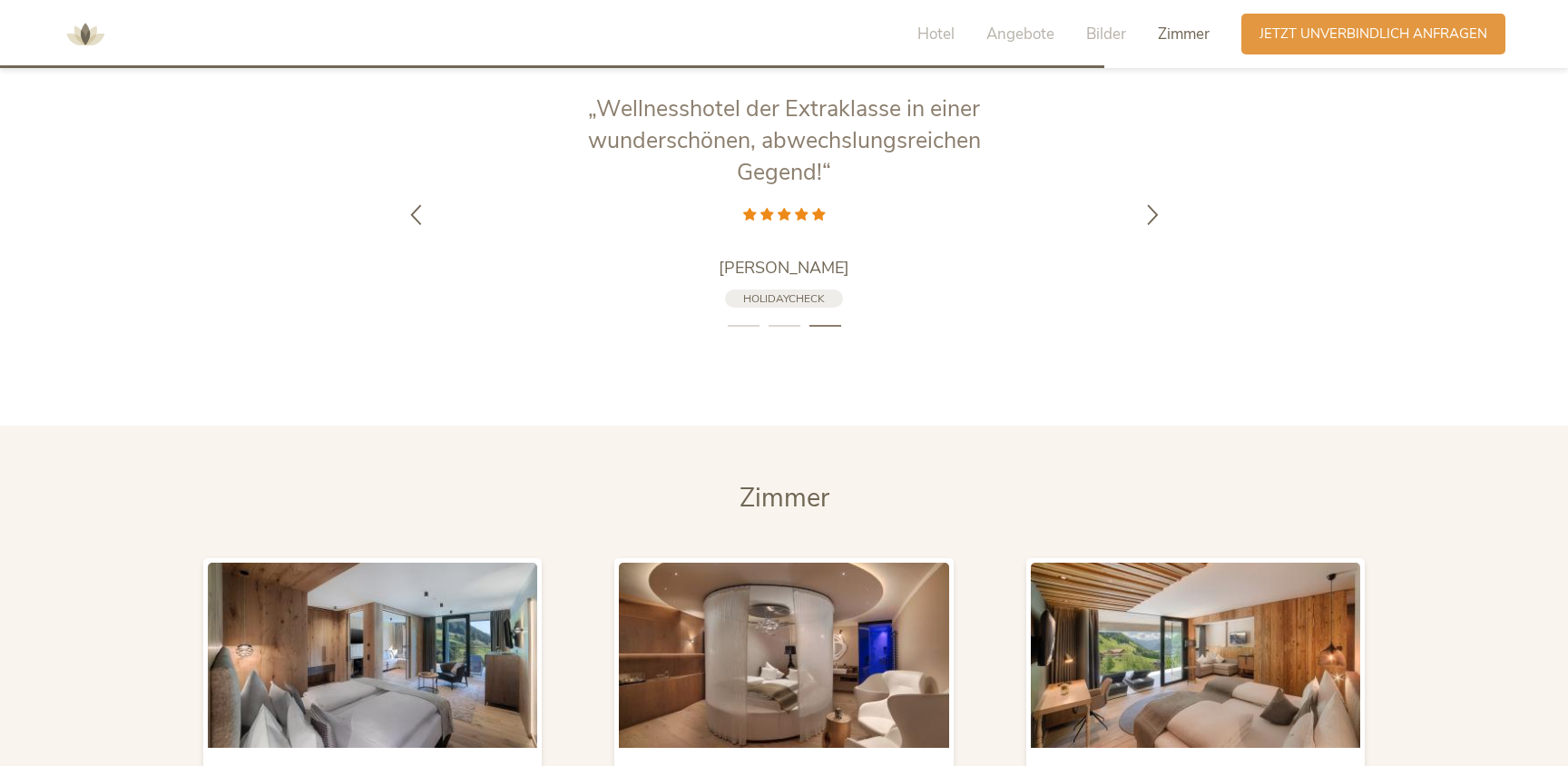
scroll to position [4313, 0]
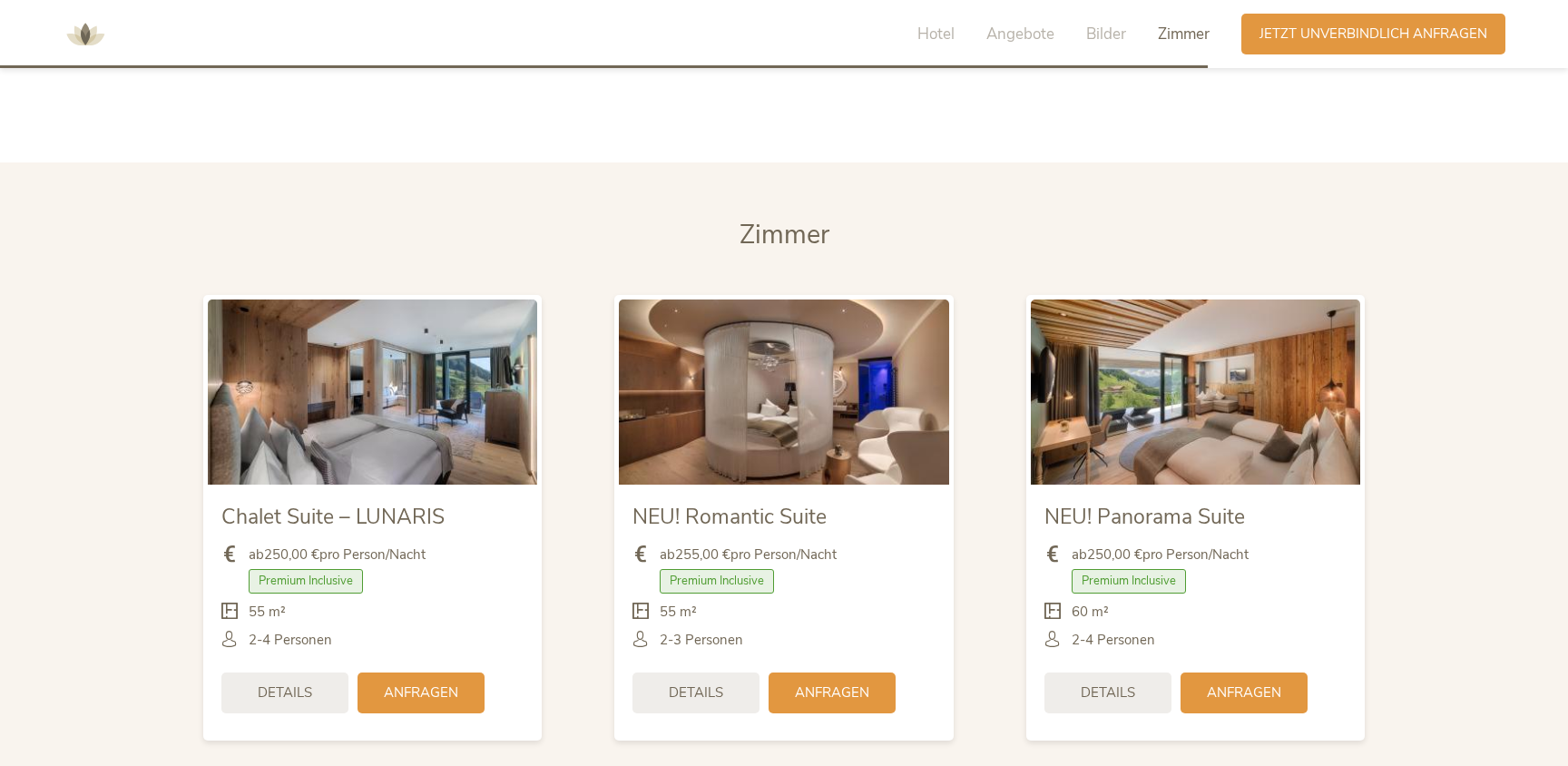
click at [794, 435] on img at bounding box center [784, 391] width 330 height 185
click at [724, 689] on div "Details" at bounding box center [696, 691] width 127 height 41
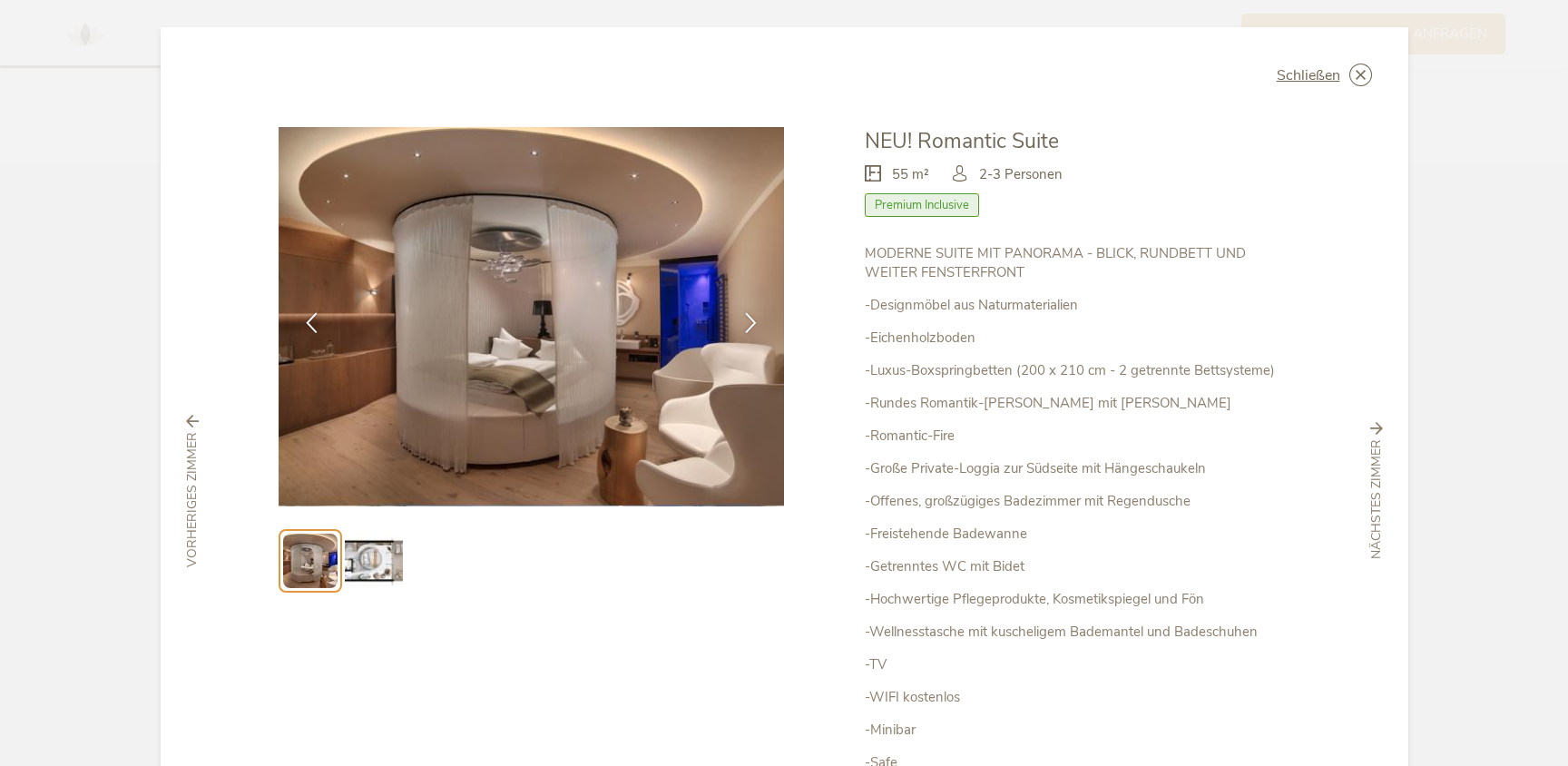
click at [380, 556] on img at bounding box center [374, 561] width 58 height 58
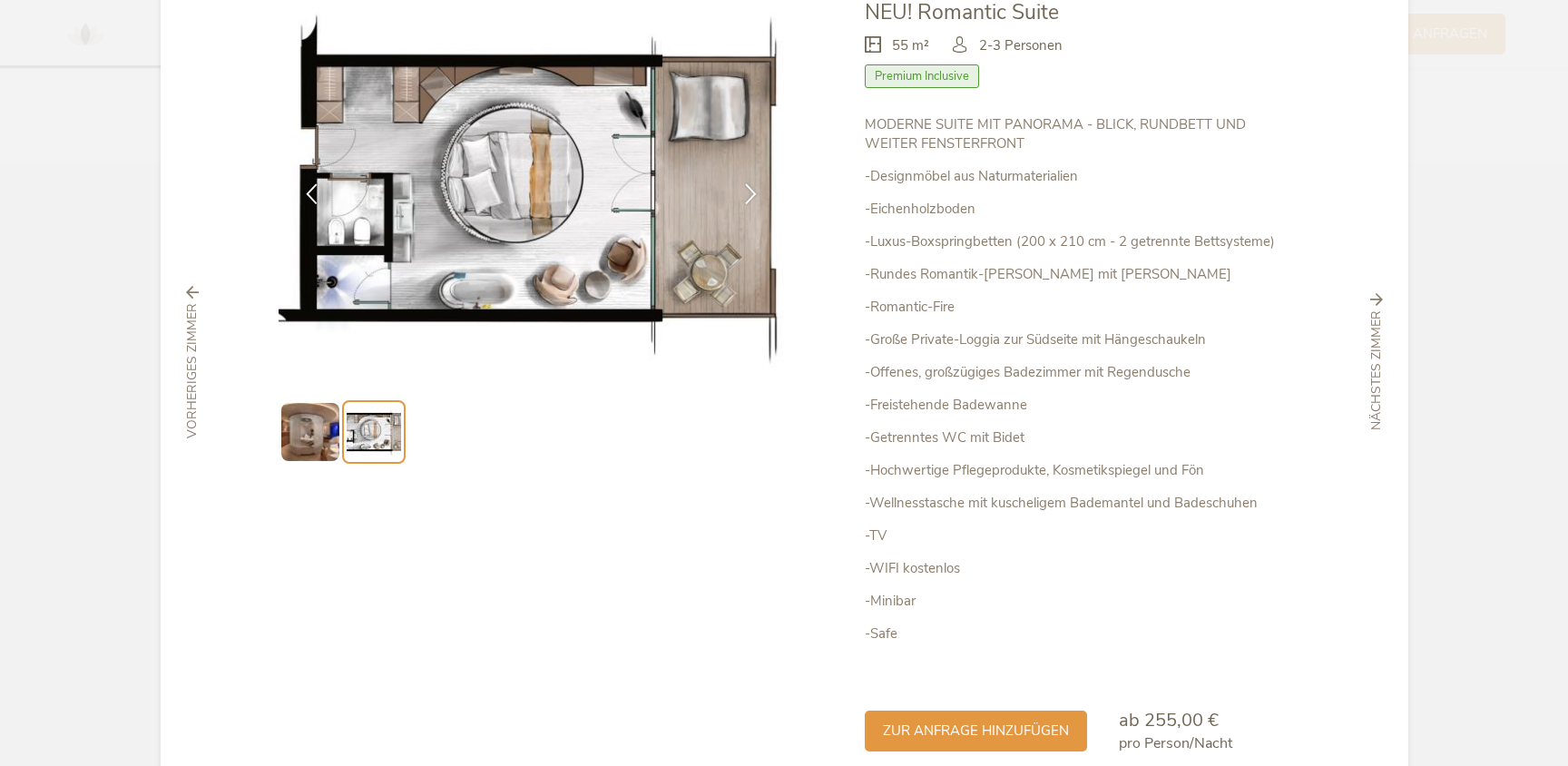
scroll to position [216, 0]
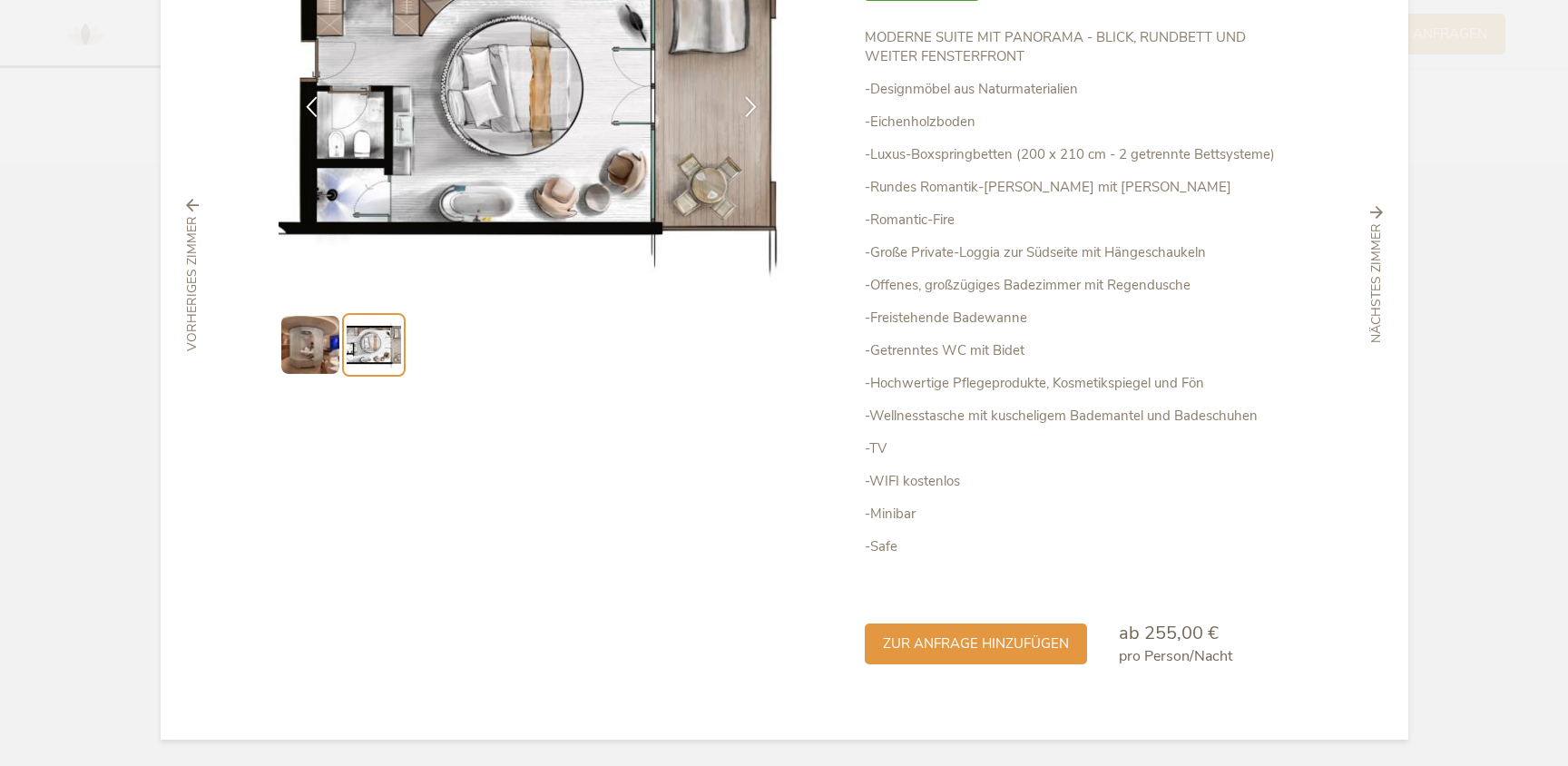
click at [1373, 220] on icon at bounding box center [1376, 213] width 12 height 12
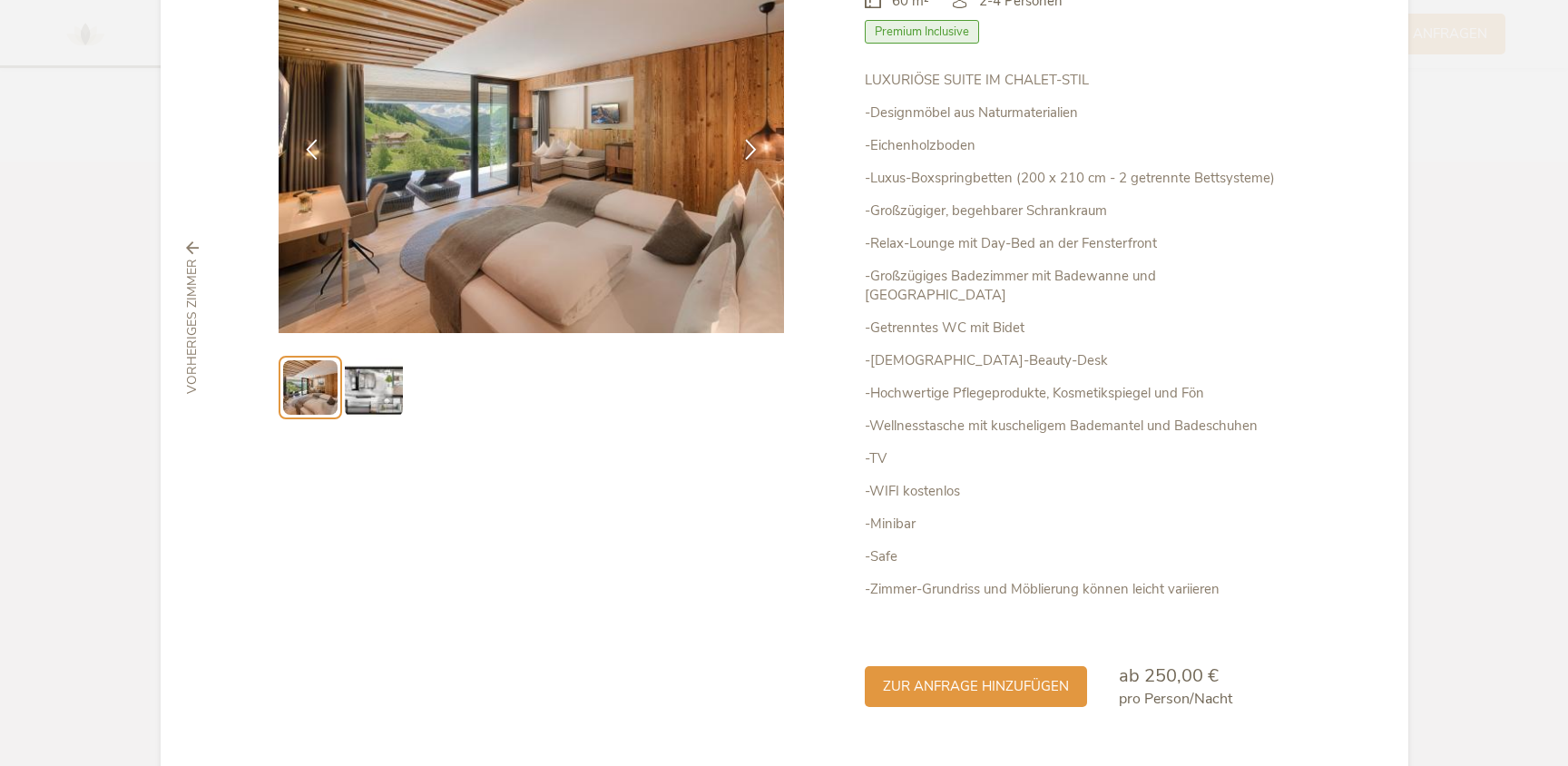
scroll to position [197, 0]
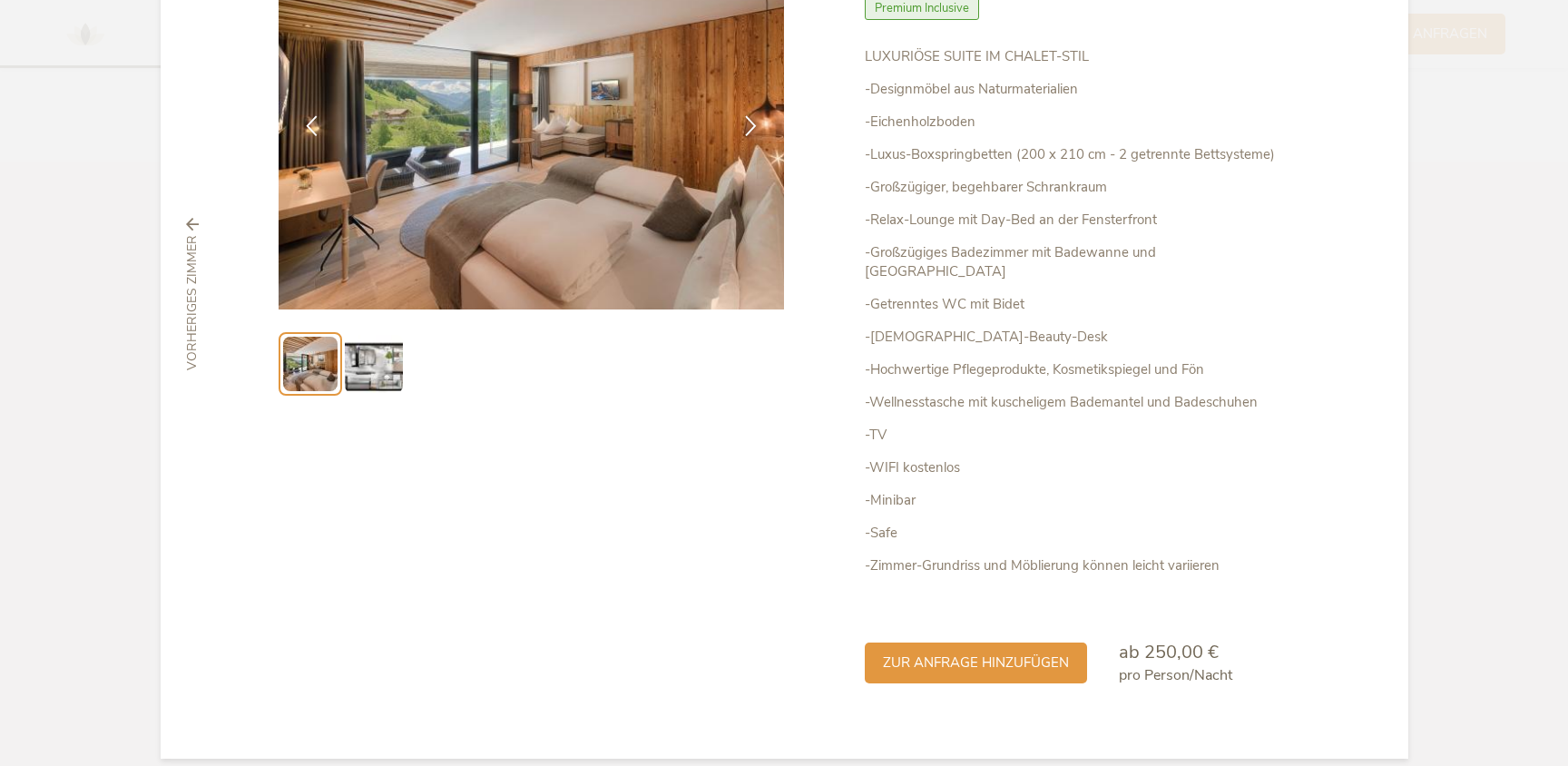
click at [185, 218] on div "vorheriges Zimmer" at bounding box center [192, 293] width 43 height 152
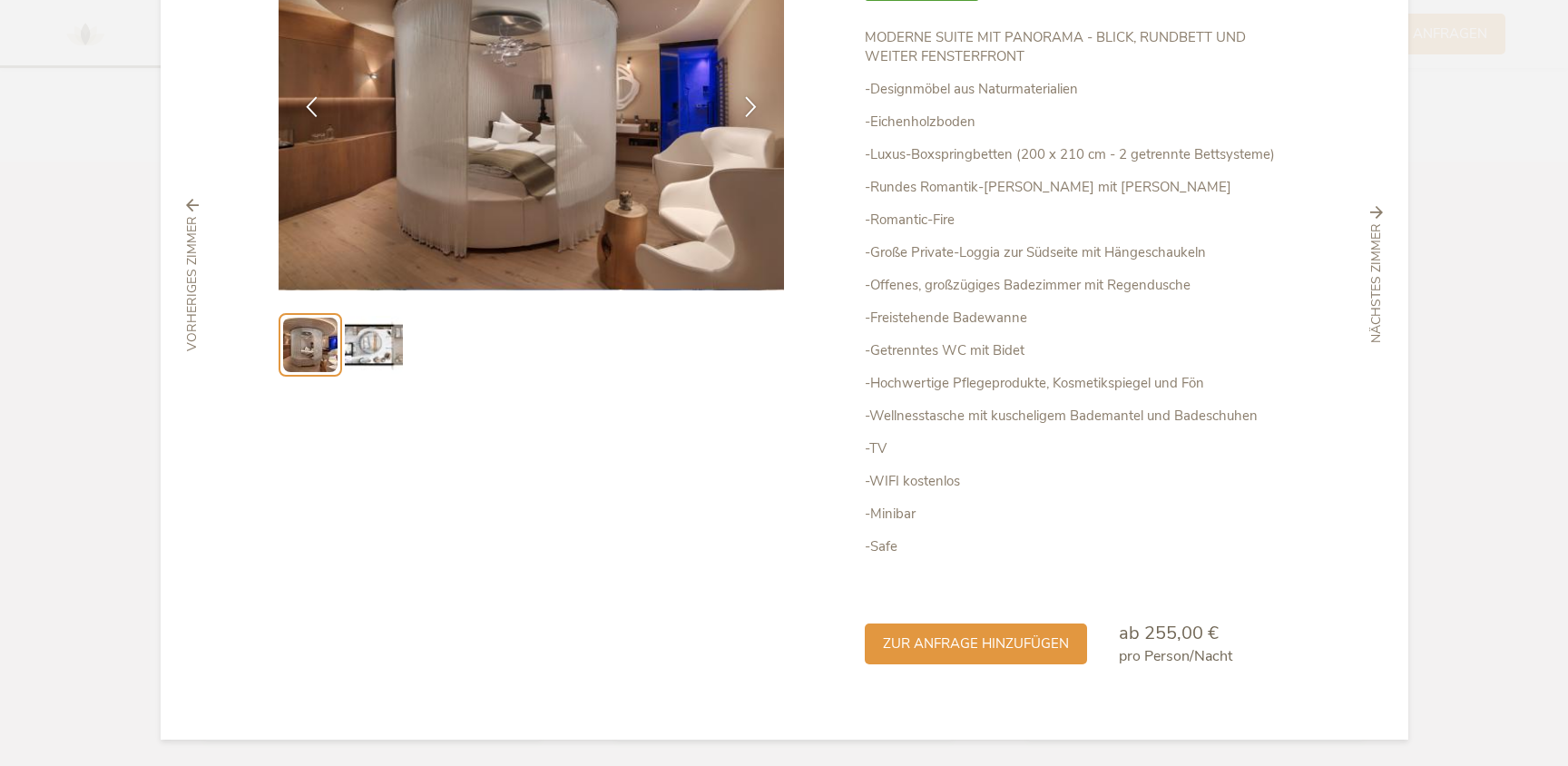
click at [188, 209] on icon at bounding box center [192, 204] width 12 height 12
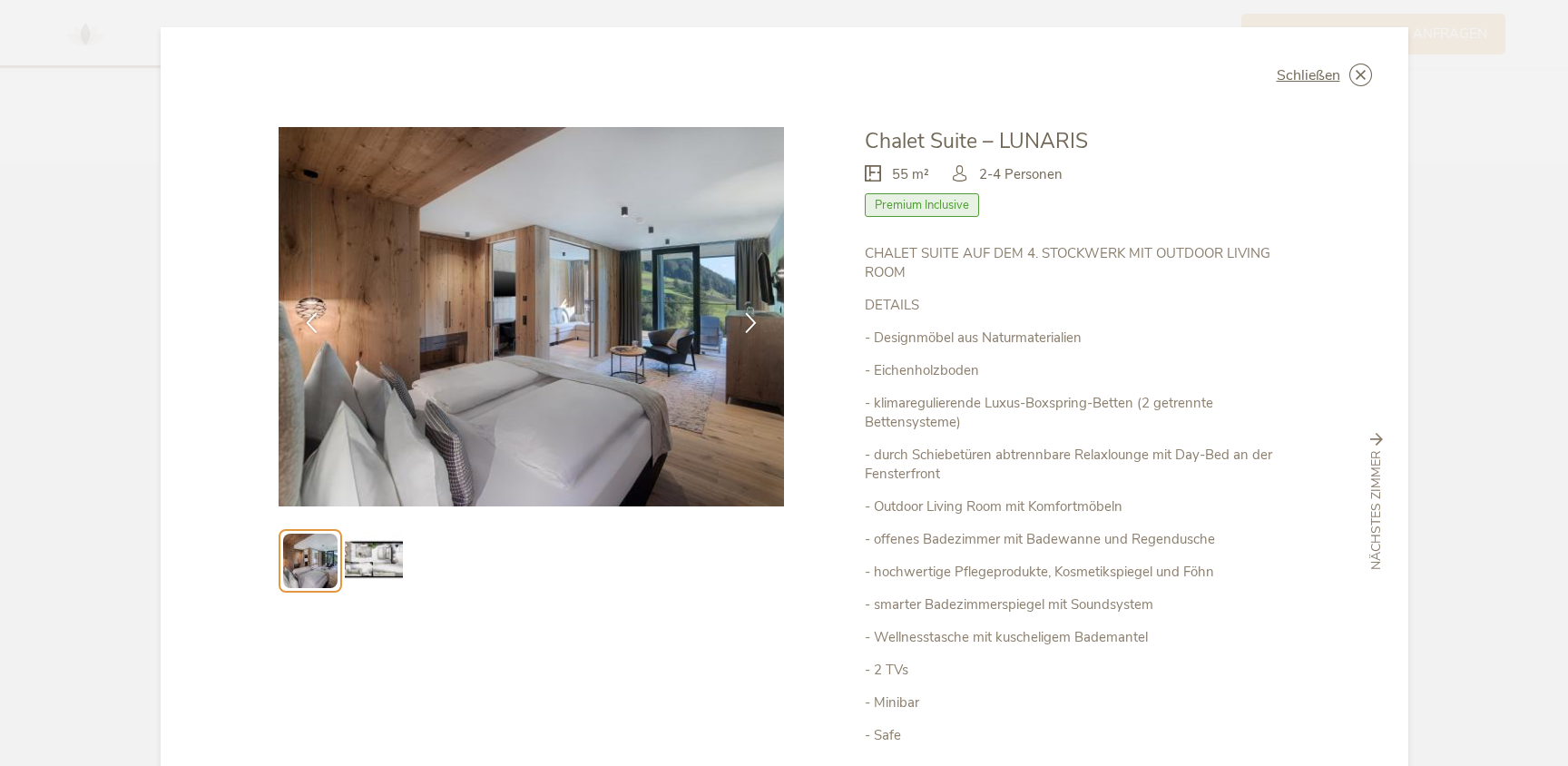
click at [188, 207] on div "Schließen Chalet Suite – LUNARIS 55 m² Premium Inclusive" at bounding box center [785, 501] width 1248 height 950
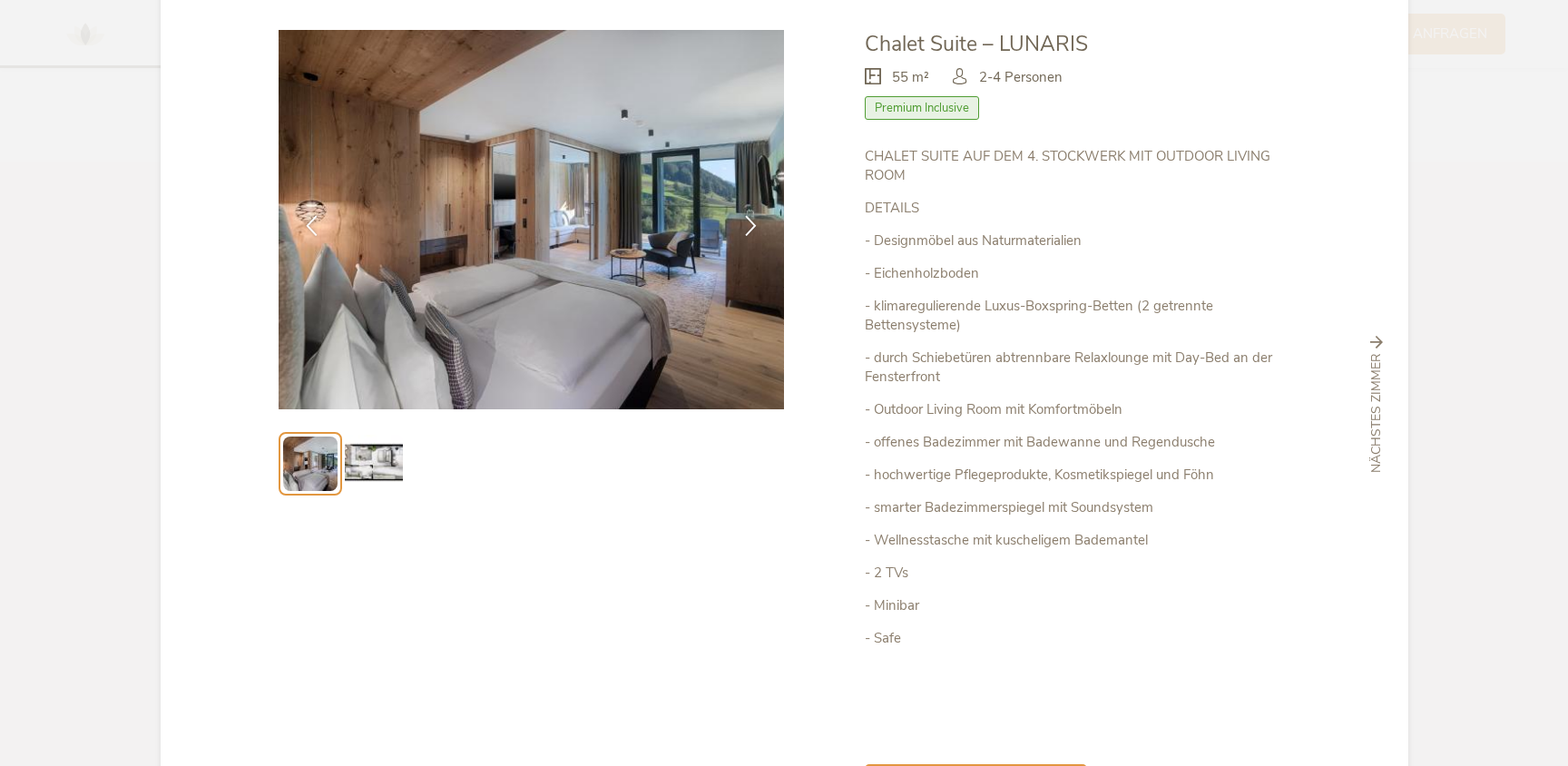
scroll to position [0, 0]
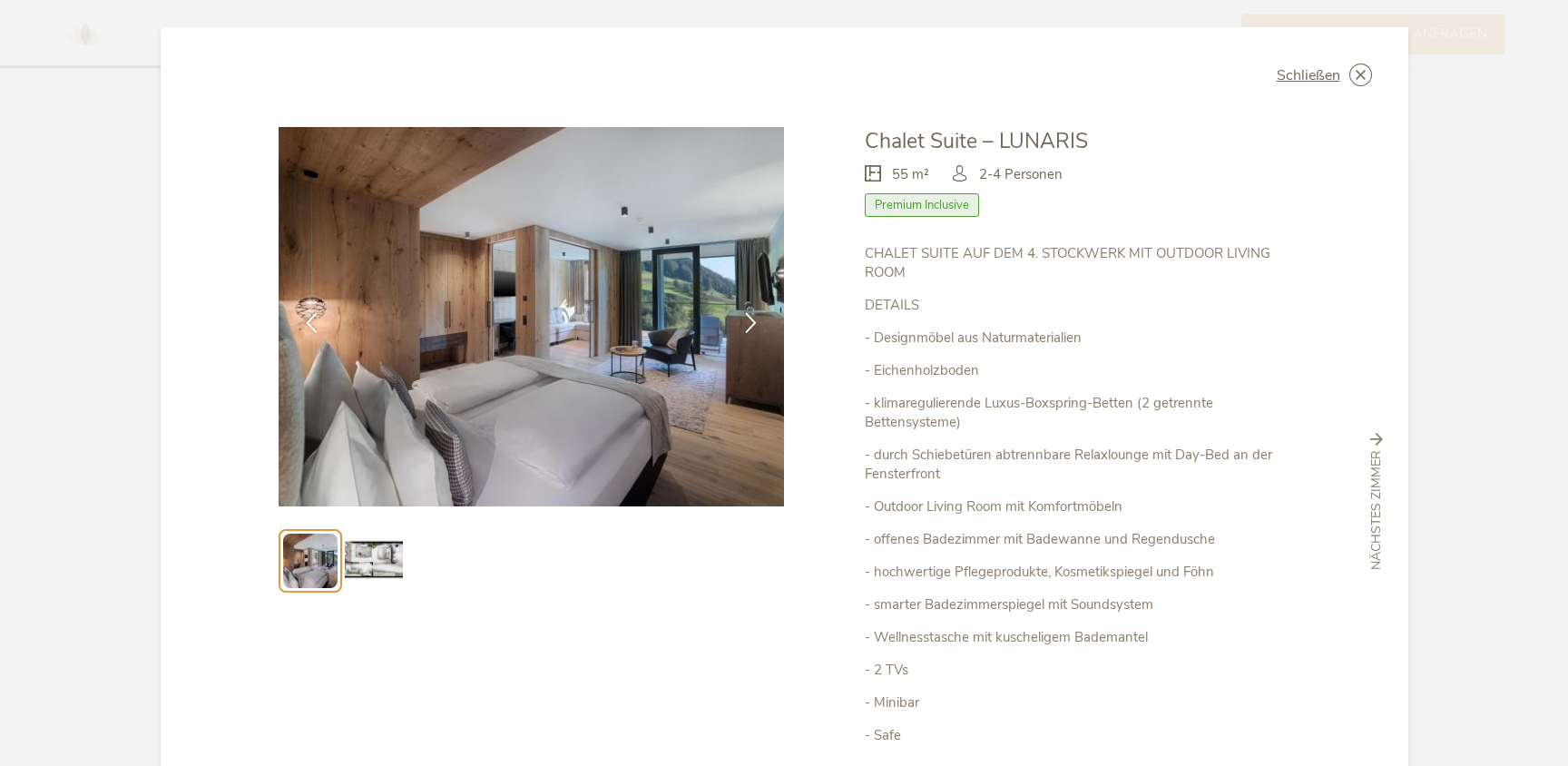
click at [1376, 447] on icon at bounding box center [1376, 440] width 12 height 12
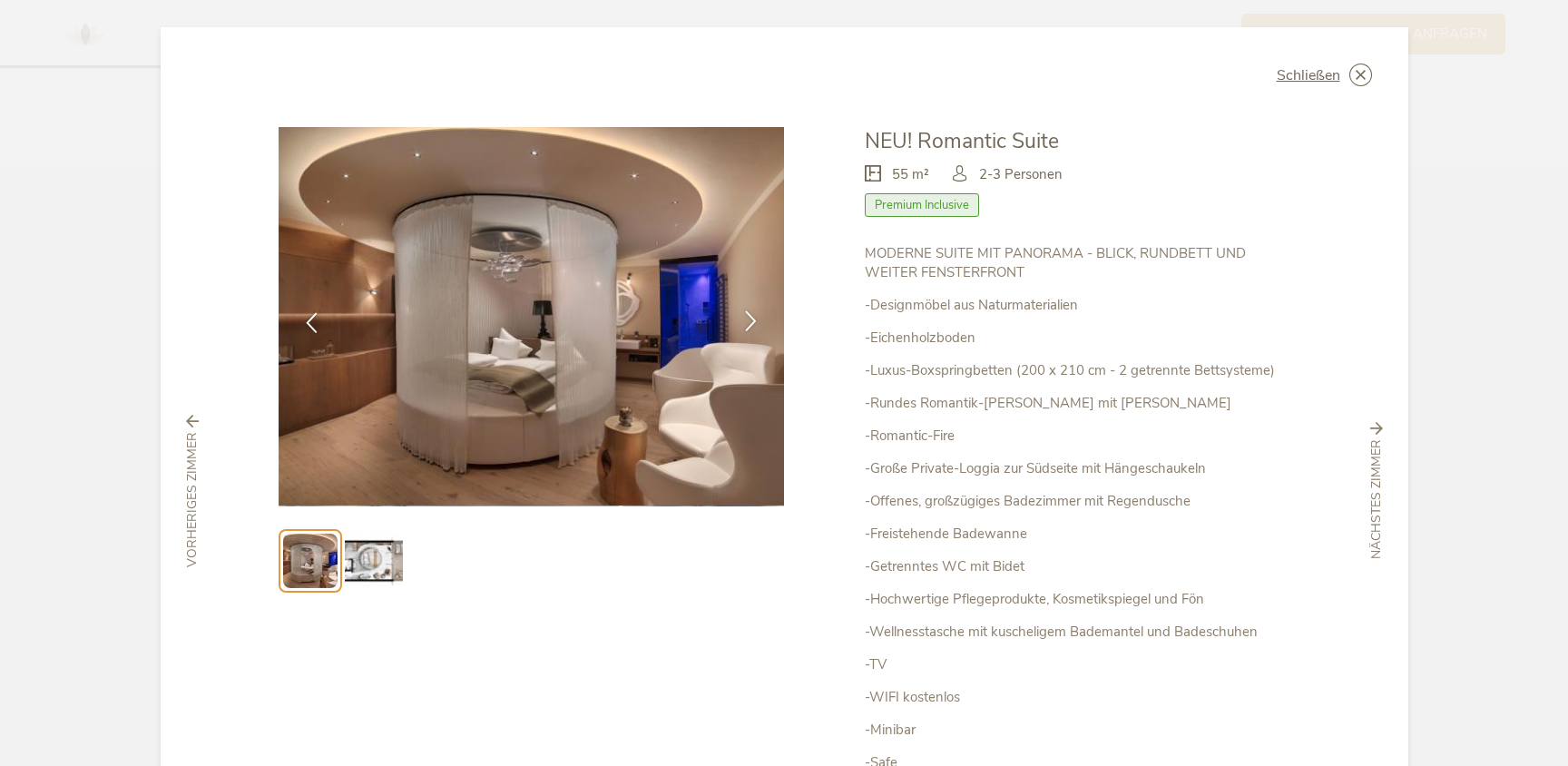
click at [746, 319] on icon at bounding box center [751, 321] width 21 height 21
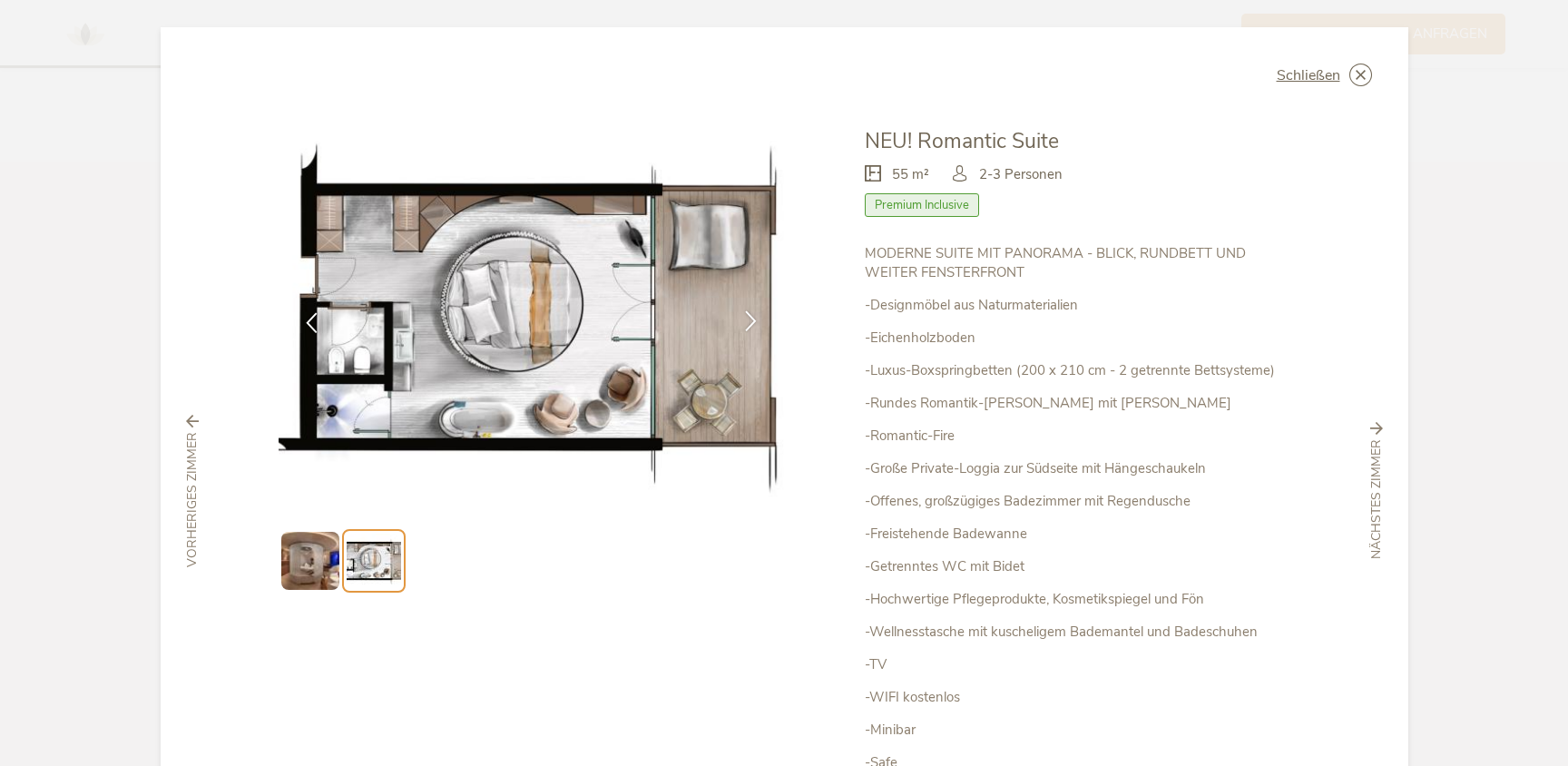
click at [746, 319] on icon at bounding box center [751, 321] width 21 height 21
click at [749, 319] on icon at bounding box center [751, 321] width 21 height 21
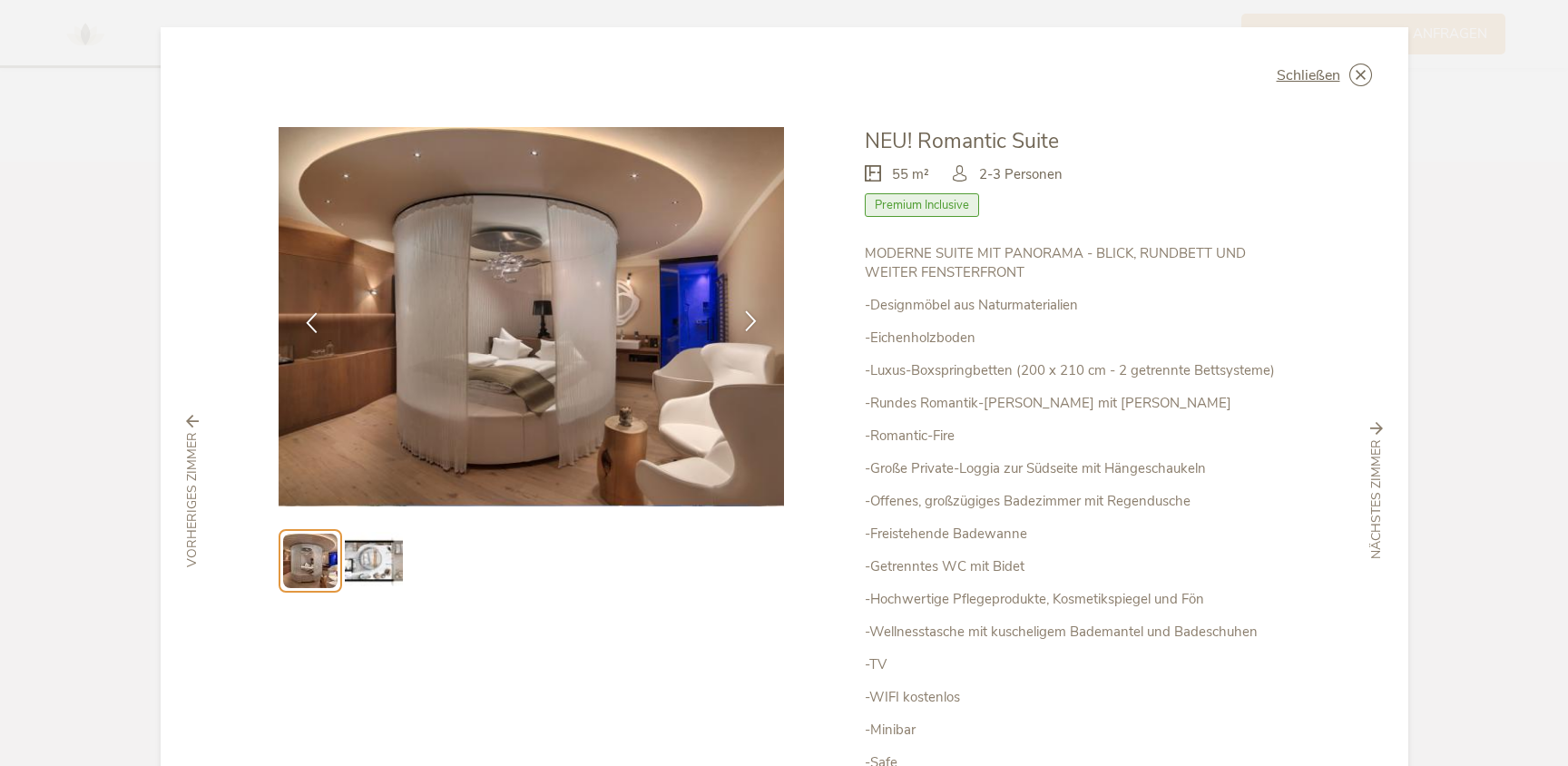
click at [749, 321] on icon at bounding box center [751, 321] width 21 height 21
click at [1358, 75] on icon at bounding box center [1361, 75] width 23 height 23
